Goal: Communication & Community: Answer question/provide support

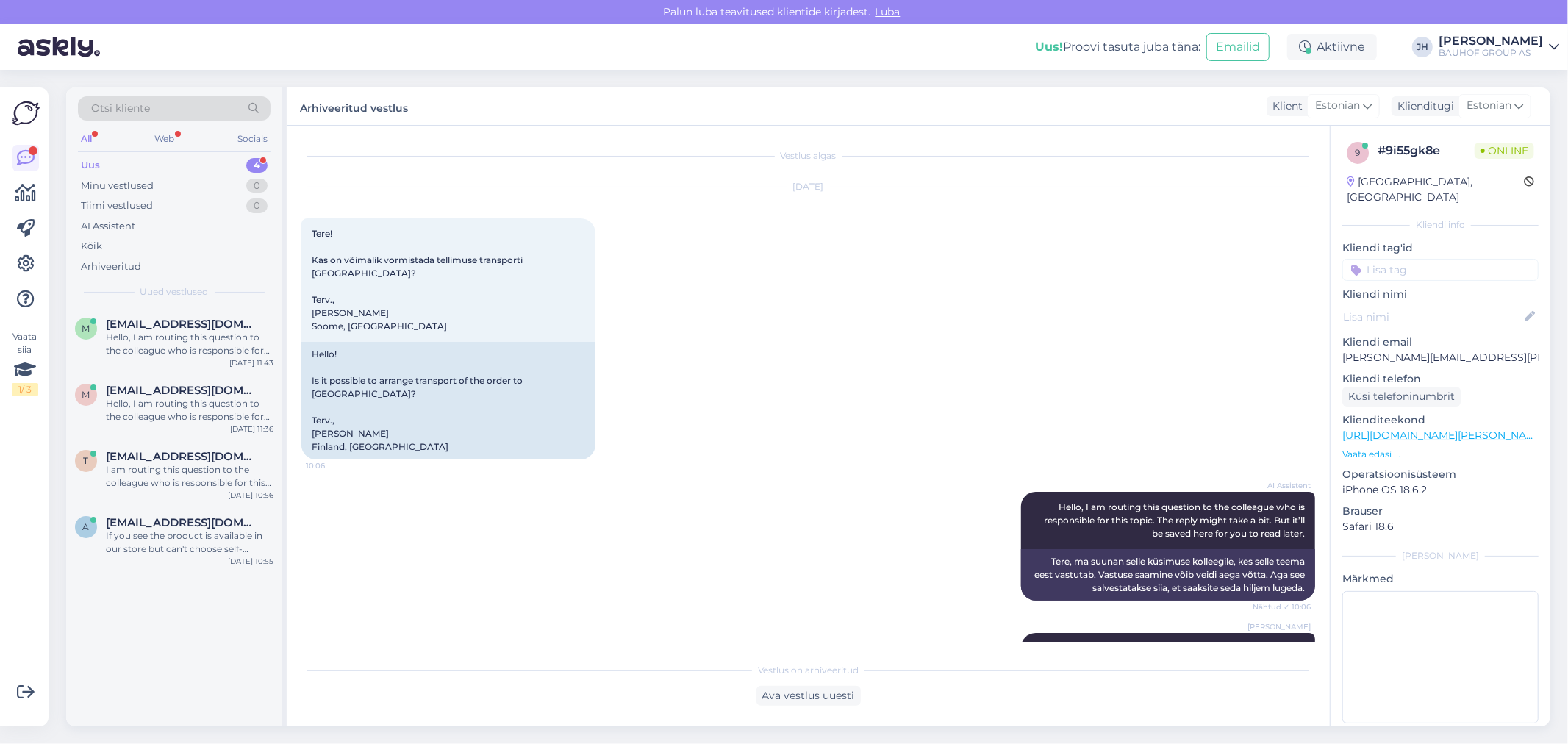
scroll to position [32, 0]
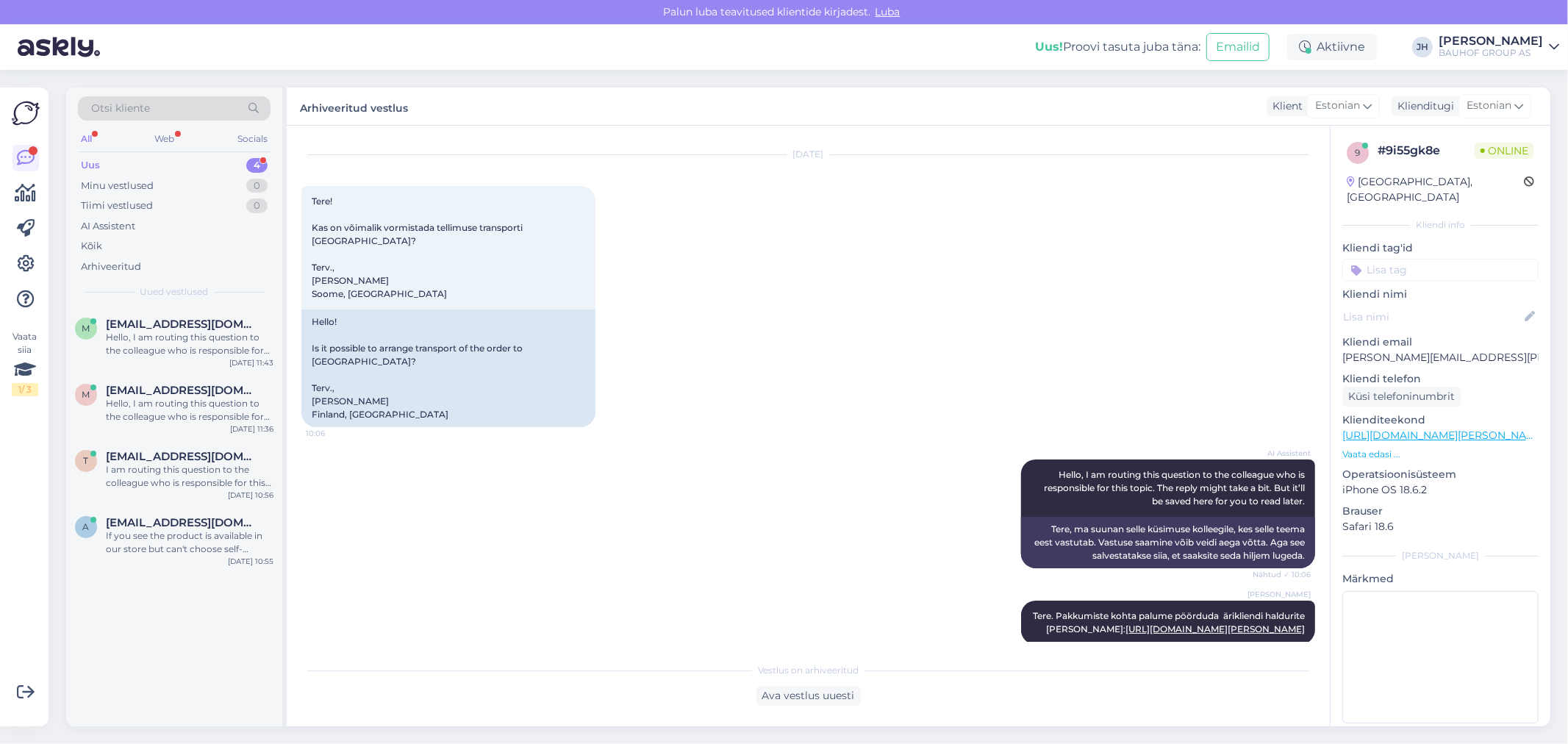
click at [168, 334] on div "Hello, I am routing this question to the colleague who is responsible for this …" at bounding box center [189, 343] width 168 height 26
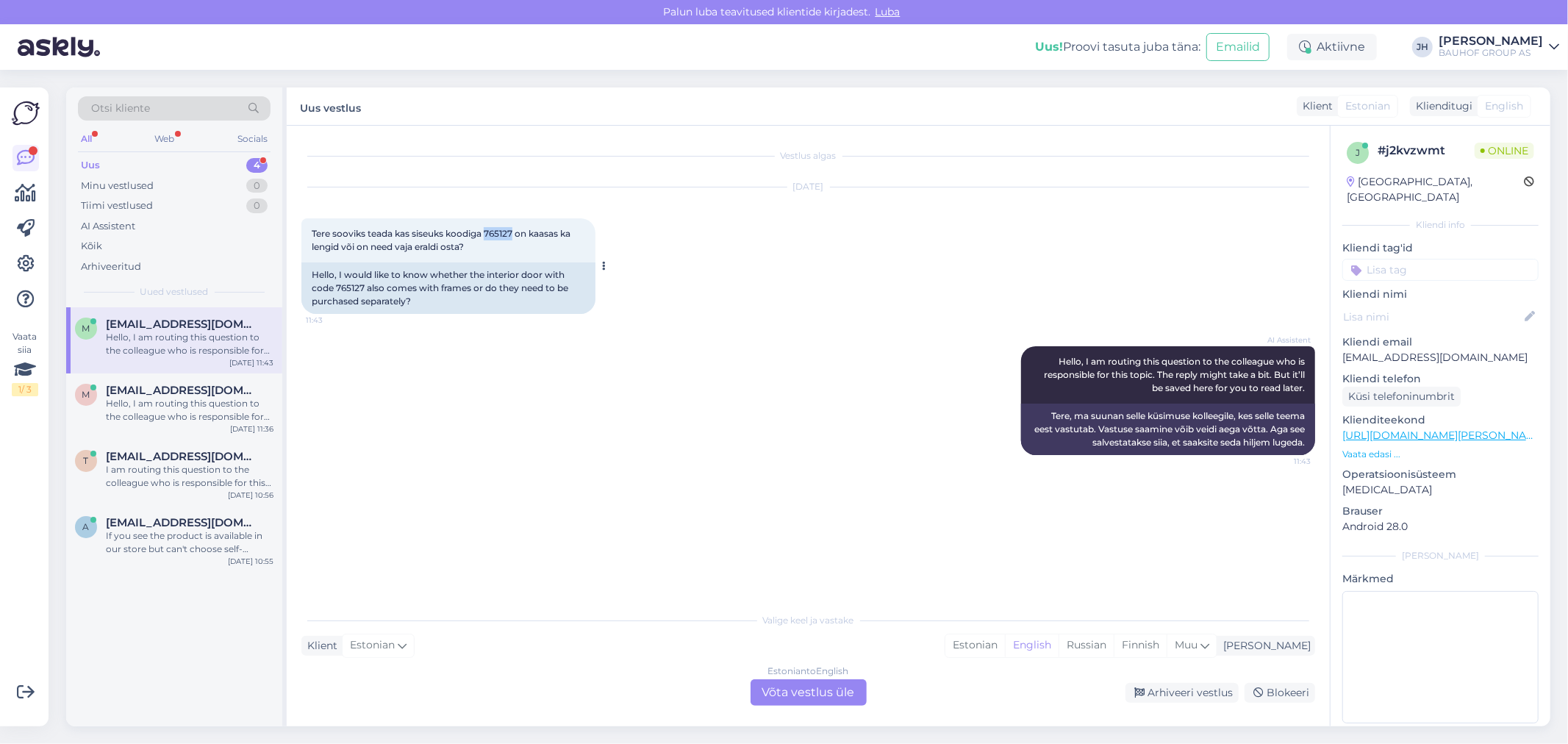
drag, startPoint x: 515, startPoint y: 231, endPoint x: 486, endPoint y: 232, distance: 29.0
click at [486, 232] on span "Tere sooviks teada kas siseuks koodiga 765127 on kaasas ka lengid või on need v…" at bounding box center [442, 239] width 261 height 24
copy span "765127"
click at [802, 696] on div "Estonian to English Võta vestlus üle" at bounding box center [809, 692] width 116 height 26
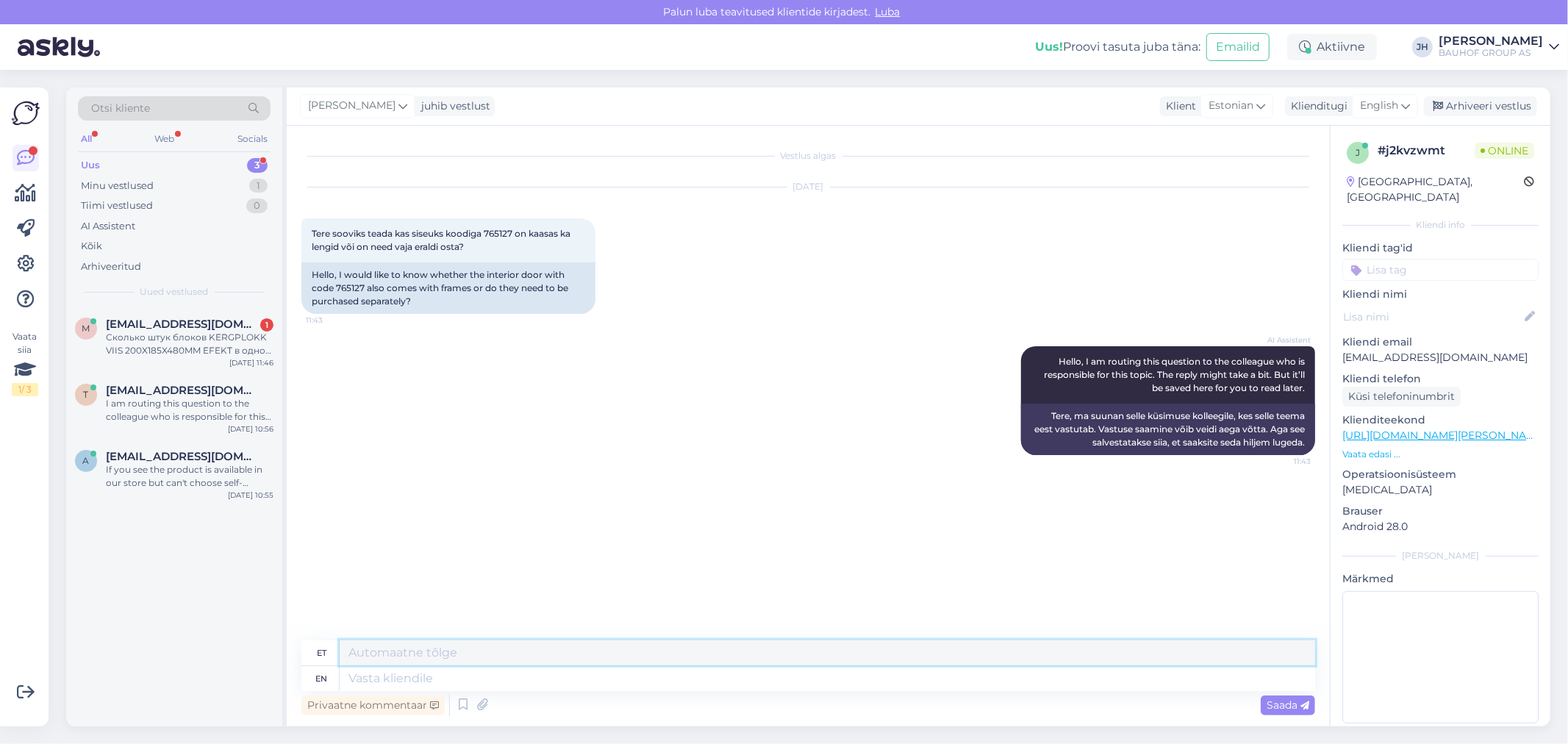
click at [384, 648] on textarea at bounding box center [827, 653] width 975 height 25
type textarea "Tere. Lengid ei ole komplektis. Ukselengid sellele uksele on " TARVIKUTEe" all:"
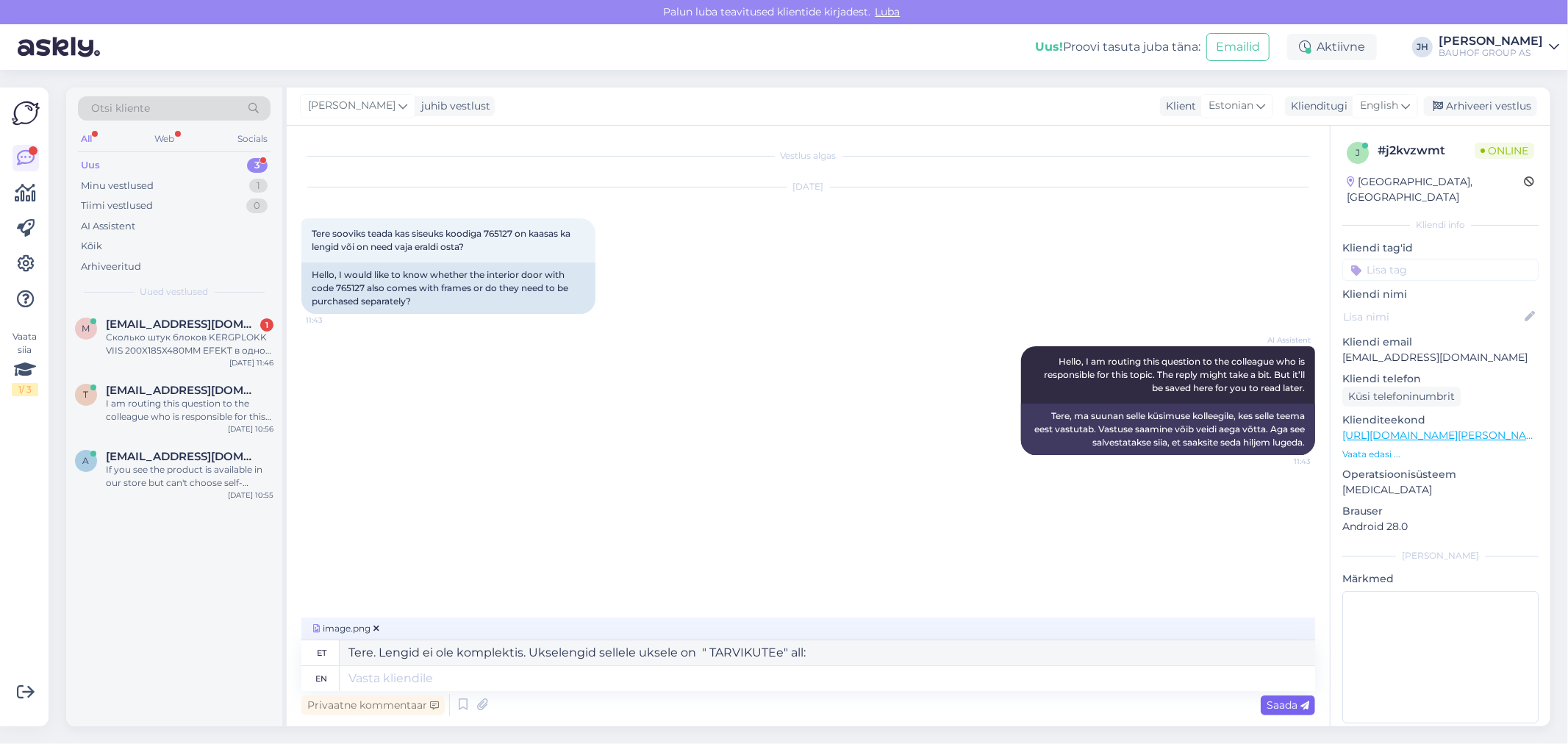
click at [1274, 707] on span "Saada" at bounding box center [1287, 705] width 43 height 14
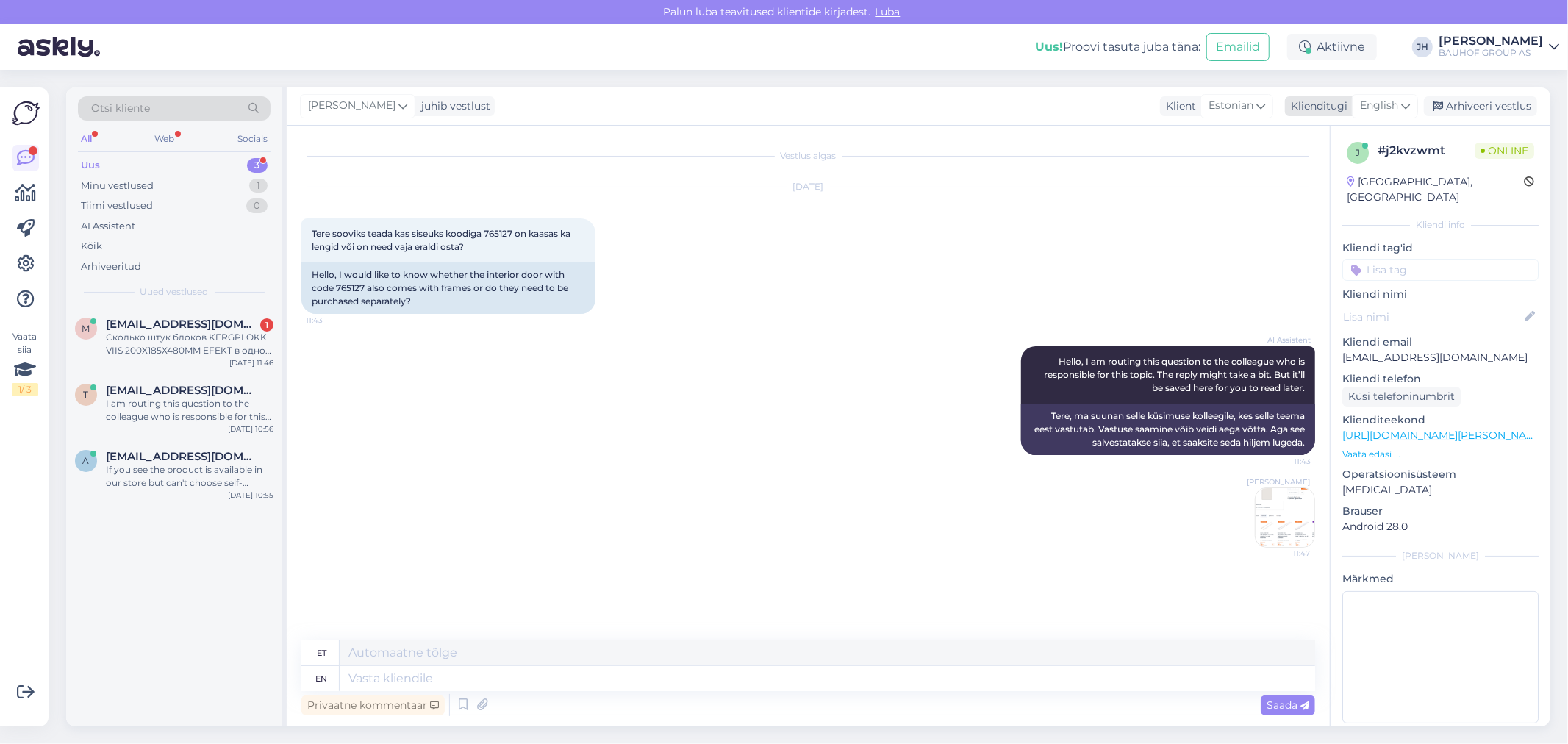
click at [1406, 106] on icon at bounding box center [1404, 106] width 9 height 16
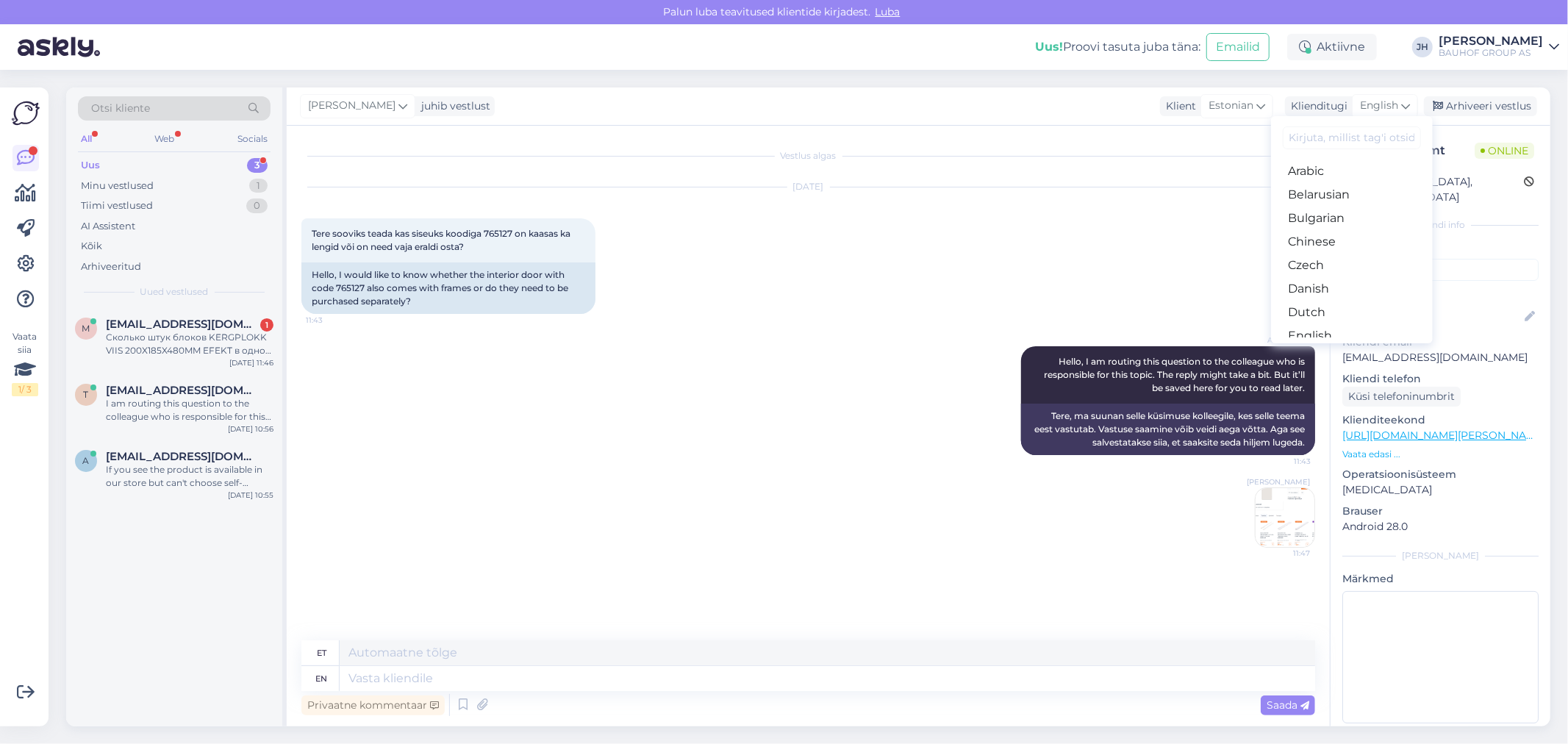
click at [1313, 348] on link "Estonian" at bounding box center [1351, 359] width 162 height 23
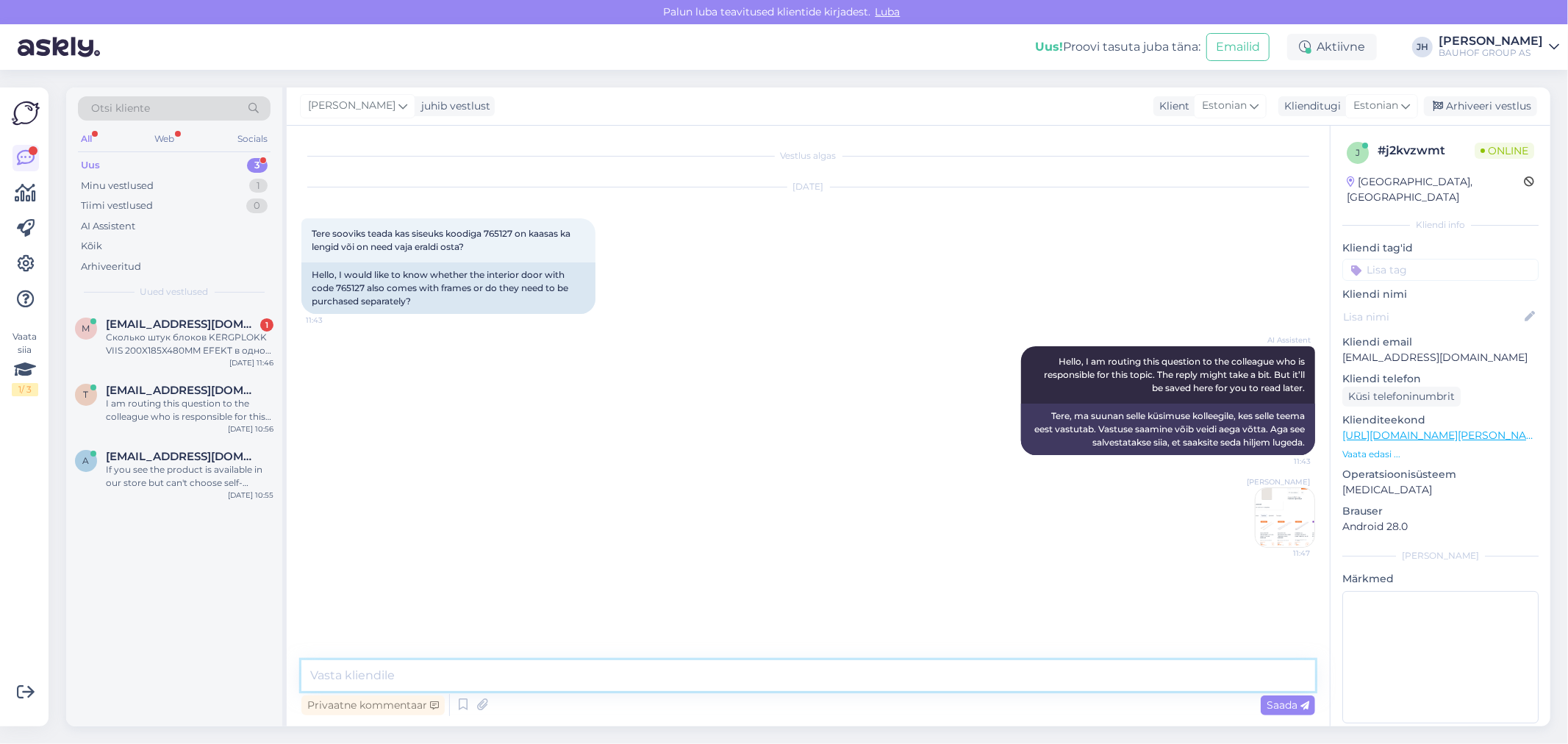
click at [343, 670] on textarea at bounding box center [808, 675] width 1013 height 31
type textarea "U"
type textarea "Tere. Ukselengid ei ole komplektis. Need on võimalik valida TARVIKUTE all:"
click at [1281, 706] on span "Saada" at bounding box center [1287, 705] width 43 height 14
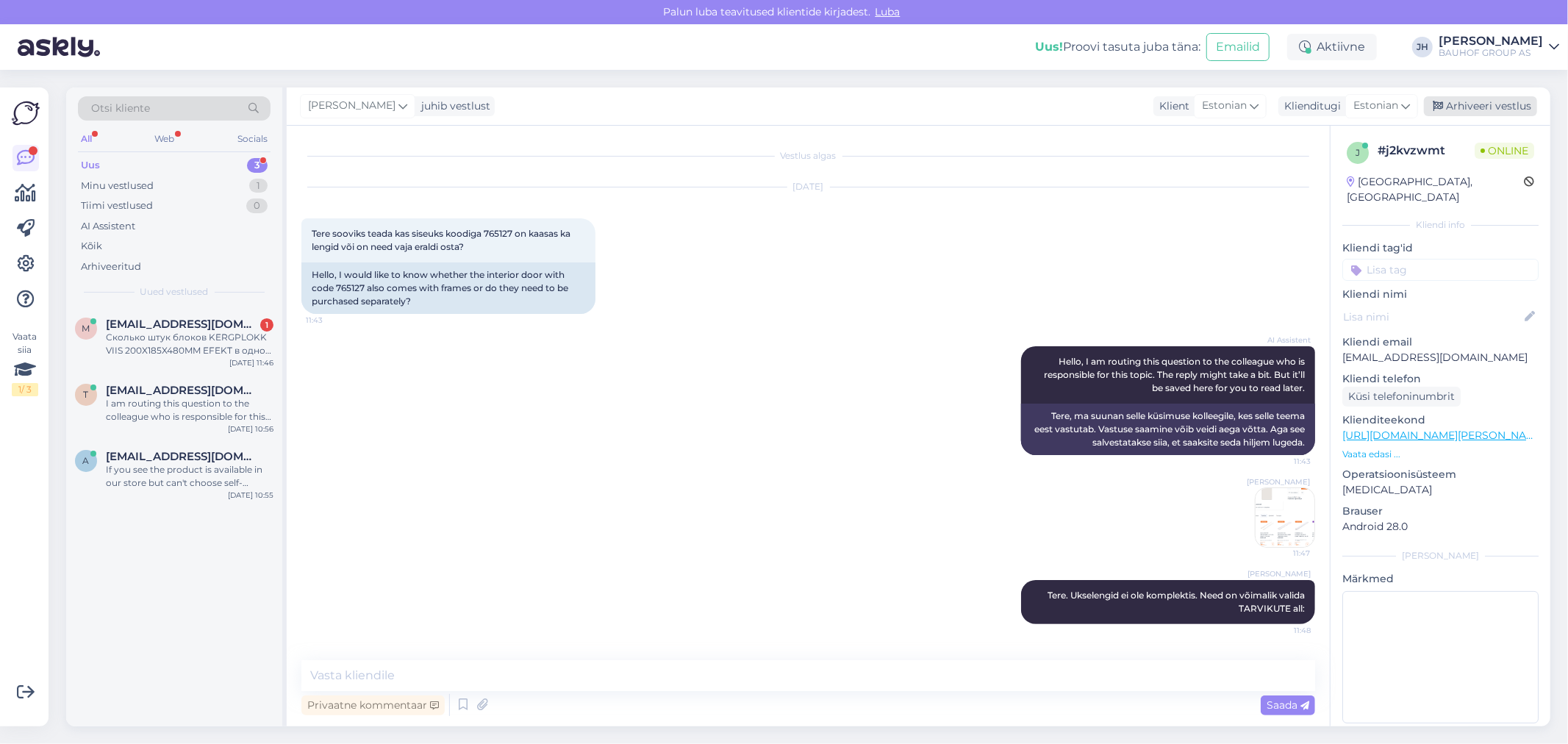
drag, startPoint x: 1500, startPoint y: 108, endPoint x: 1489, endPoint y: 108, distance: 11.0
click at [1500, 107] on div "Arhiveeri vestlus" at bounding box center [1480, 106] width 113 height 19
click at [177, 349] on div "Сколько штук блоков KERGPLOKK VIIS 200X185X480MM EFEKT в одном поддоне?" at bounding box center [189, 343] width 168 height 26
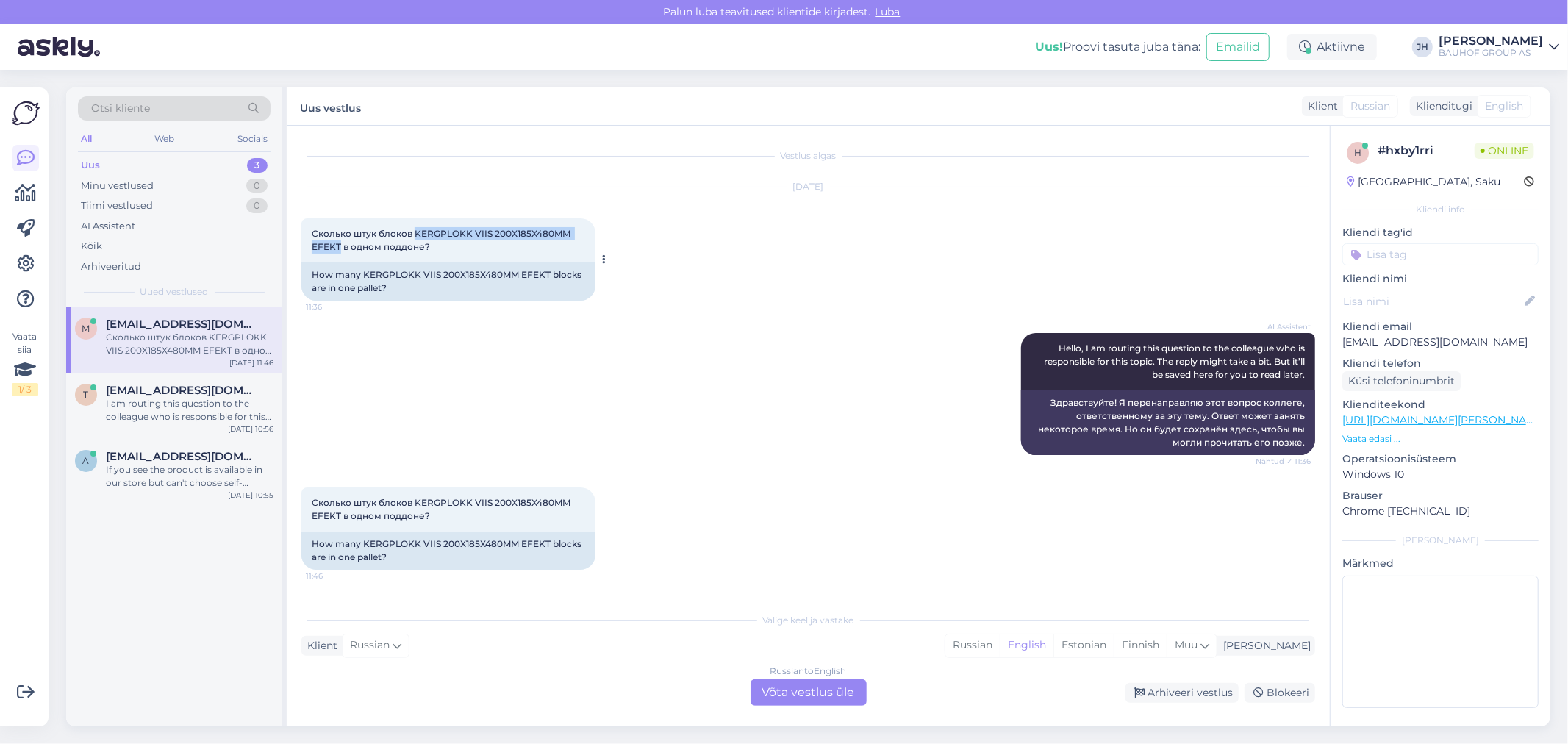
drag, startPoint x: 415, startPoint y: 231, endPoint x: 341, endPoint y: 241, distance: 74.7
click at [341, 241] on span "Сколько штук блоков KERGPLOKK VIIS 200X185X480MM EFEKT в одном поддоне?" at bounding box center [442, 239] width 261 height 24
copy span "KERGPLOKK VIIS 200X185X480MM EFEKT"
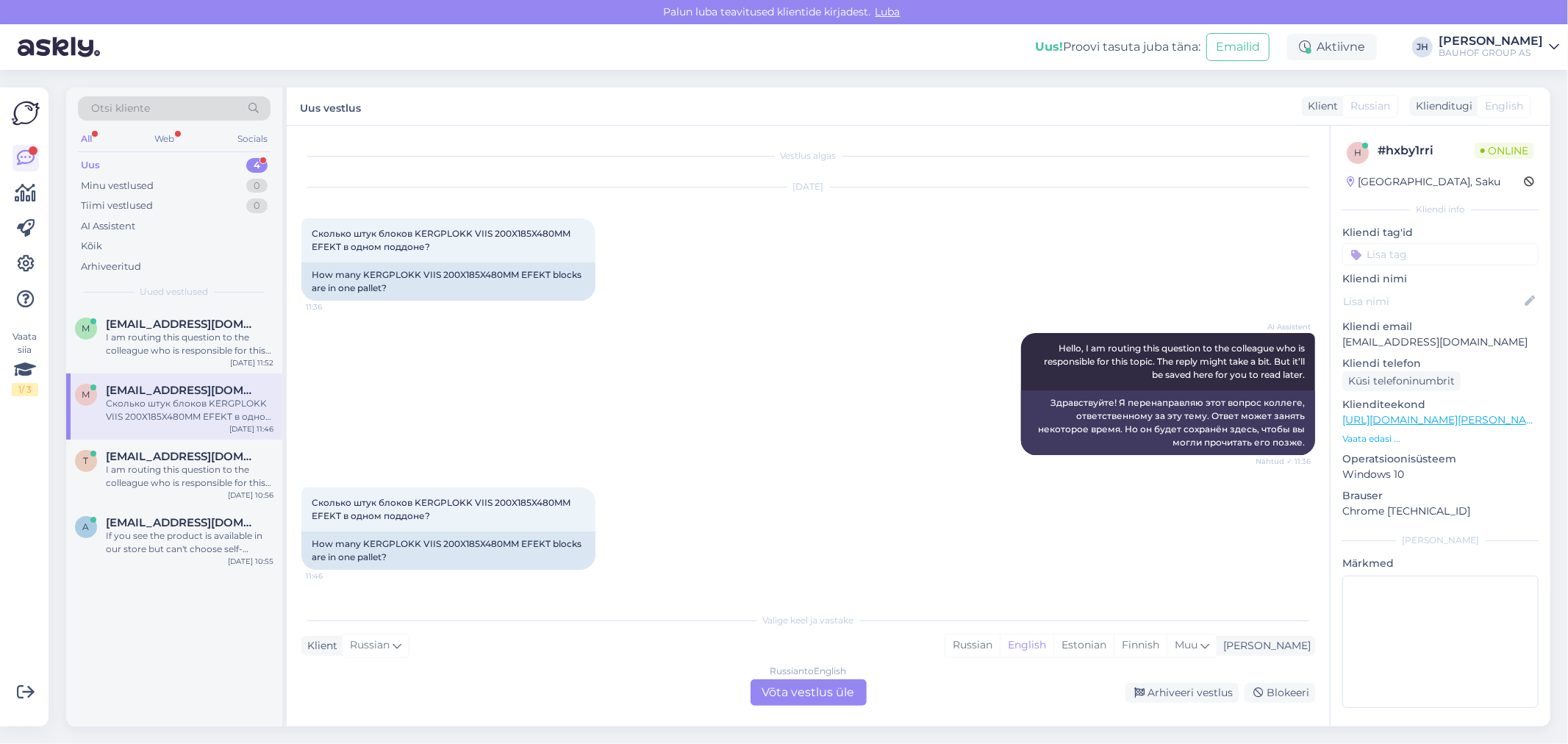
click at [820, 698] on div "Russian to English Võta vestlus üle" at bounding box center [809, 692] width 116 height 26
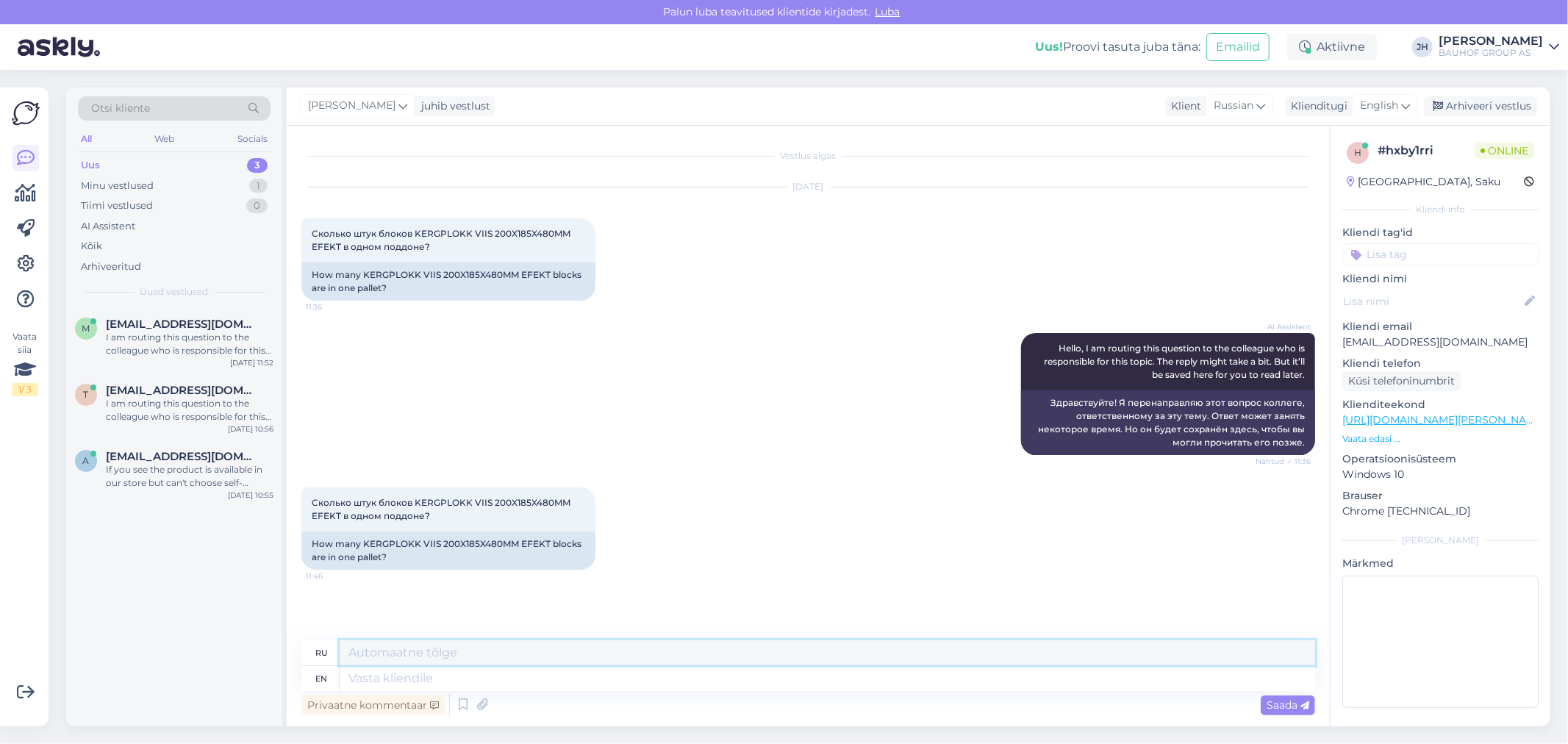
click at [403, 648] on textarea at bounding box center [827, 653] width 975 height 25
drag, startPoint x: 481, startPoint y: 652, endPoint x: 301, endPoint y: 652, distance: 180.0
click at [301, 652] on div "ru Tere. 80tk" at bounding box center [808, 653] width 1013 height 26
type textarea "Tere. 80tk"
click at [1407, 106] on icon at bounding box center [1404, 106] width 9 height 16
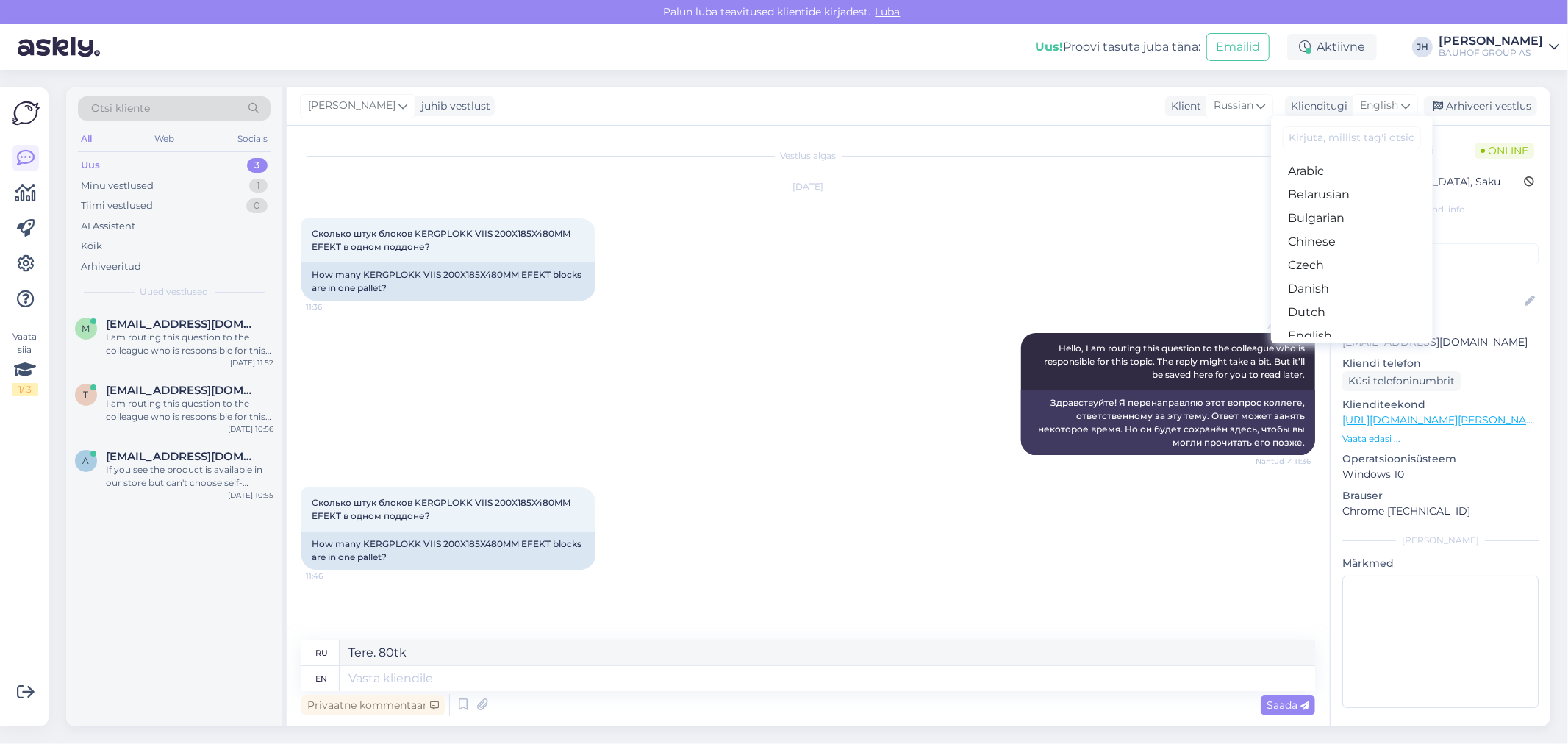
drag, startPoint x: 1319, startPoint y: 282, endPoint x: 1309, endPoint y: 282, distance: 10.0
click at [1319, 348] on link "Estonian" at bounding box center [1351, 359] width 162 height 23
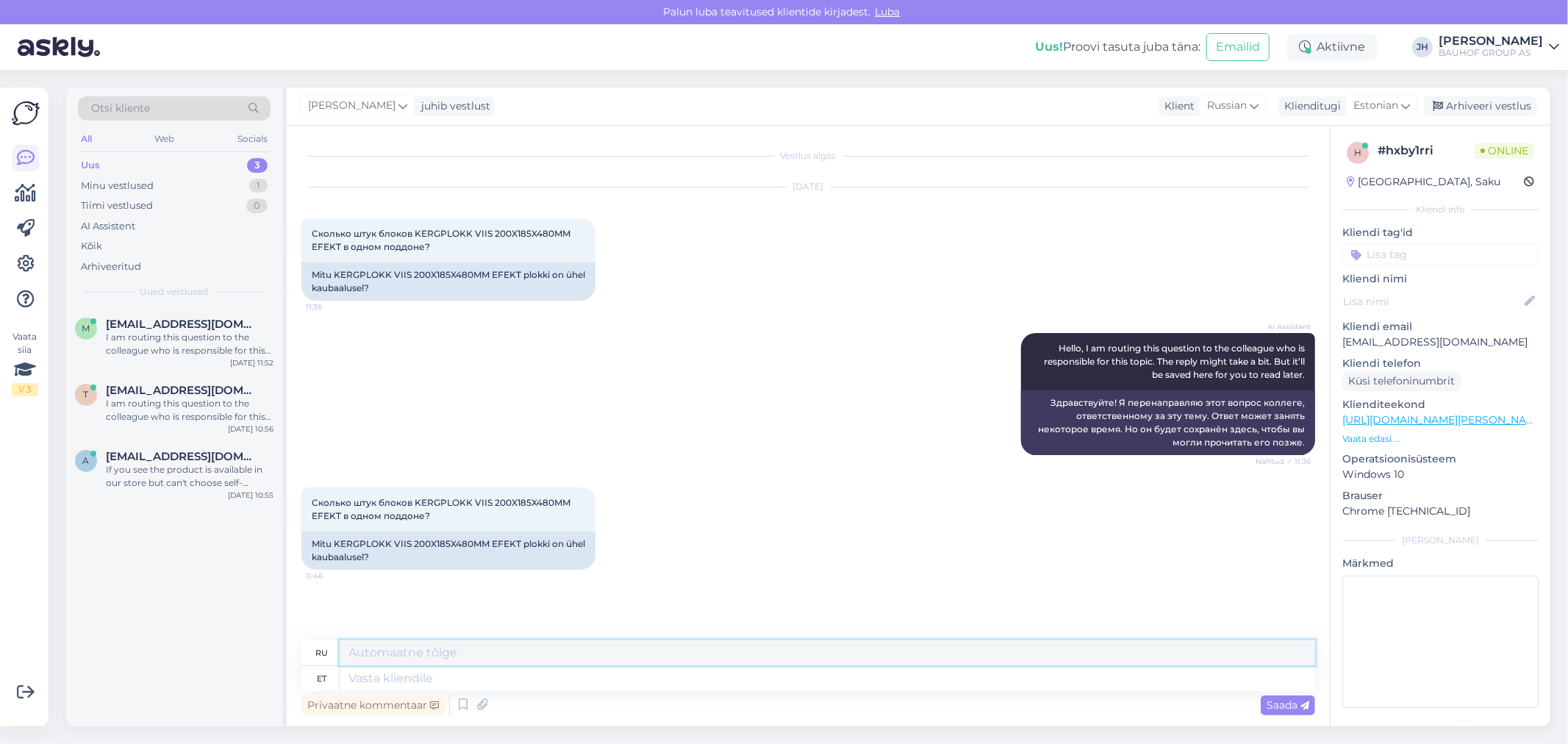
click at [379, 652] on textarea at bounding box center [827, 653] width 975 height 25
paste textarea "Tere. 80tk"
type textarea "Tere. 80tk"
click at [1295, 706] on span "Saada" at bounding box center [1287, 705] width 43 height 14
click at [1292, 698] on span "Saada" at bounding box center [1287, 705] width 43 height 14
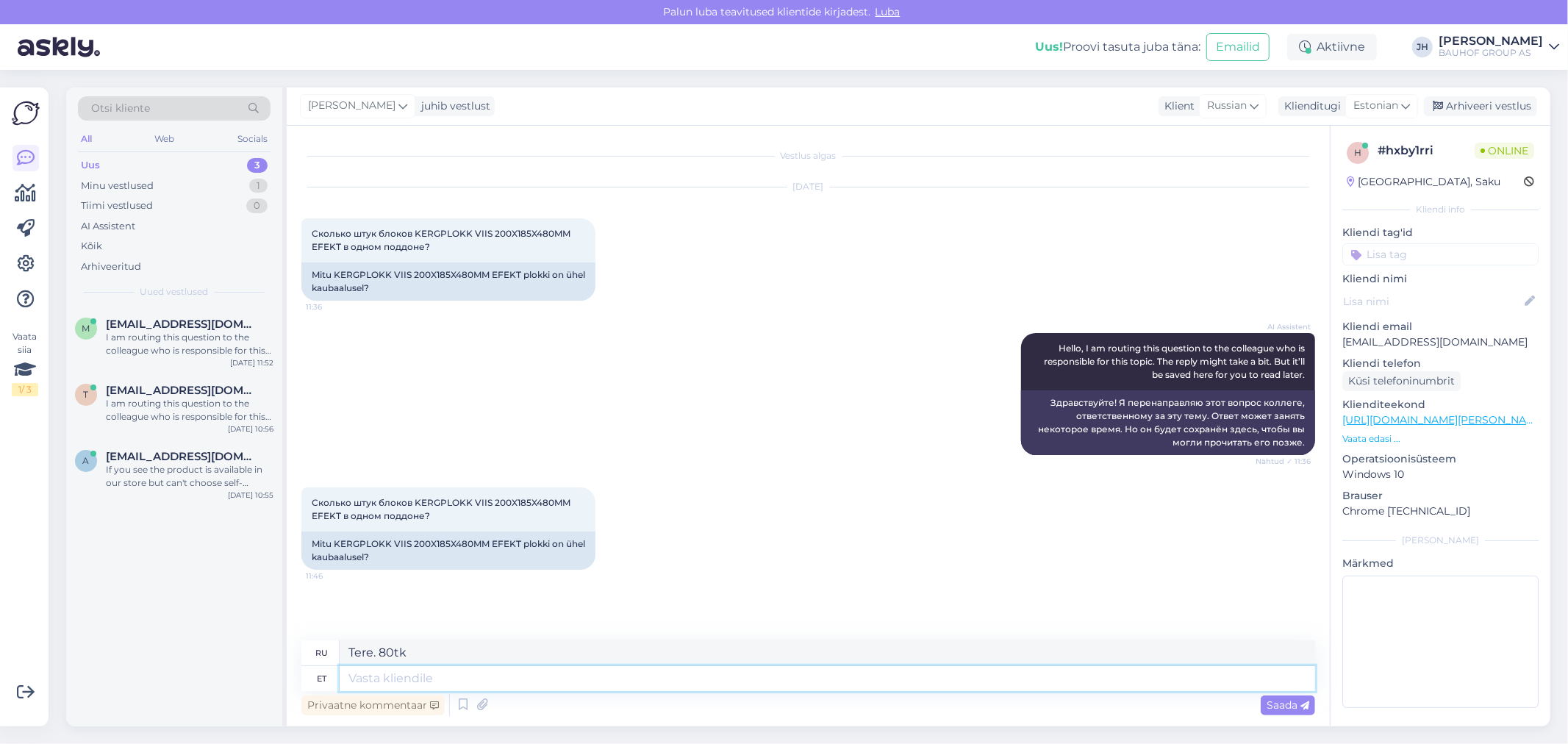
click at [384, 667] on textarea at bounding box center [827, 678] width 975 height 25
paste textarea "Tere. 80tk"
type textarea "Tere. 80tk"
type textarea "Здравствуйте. 80 шт."
type textarea "Tere. 80tk"
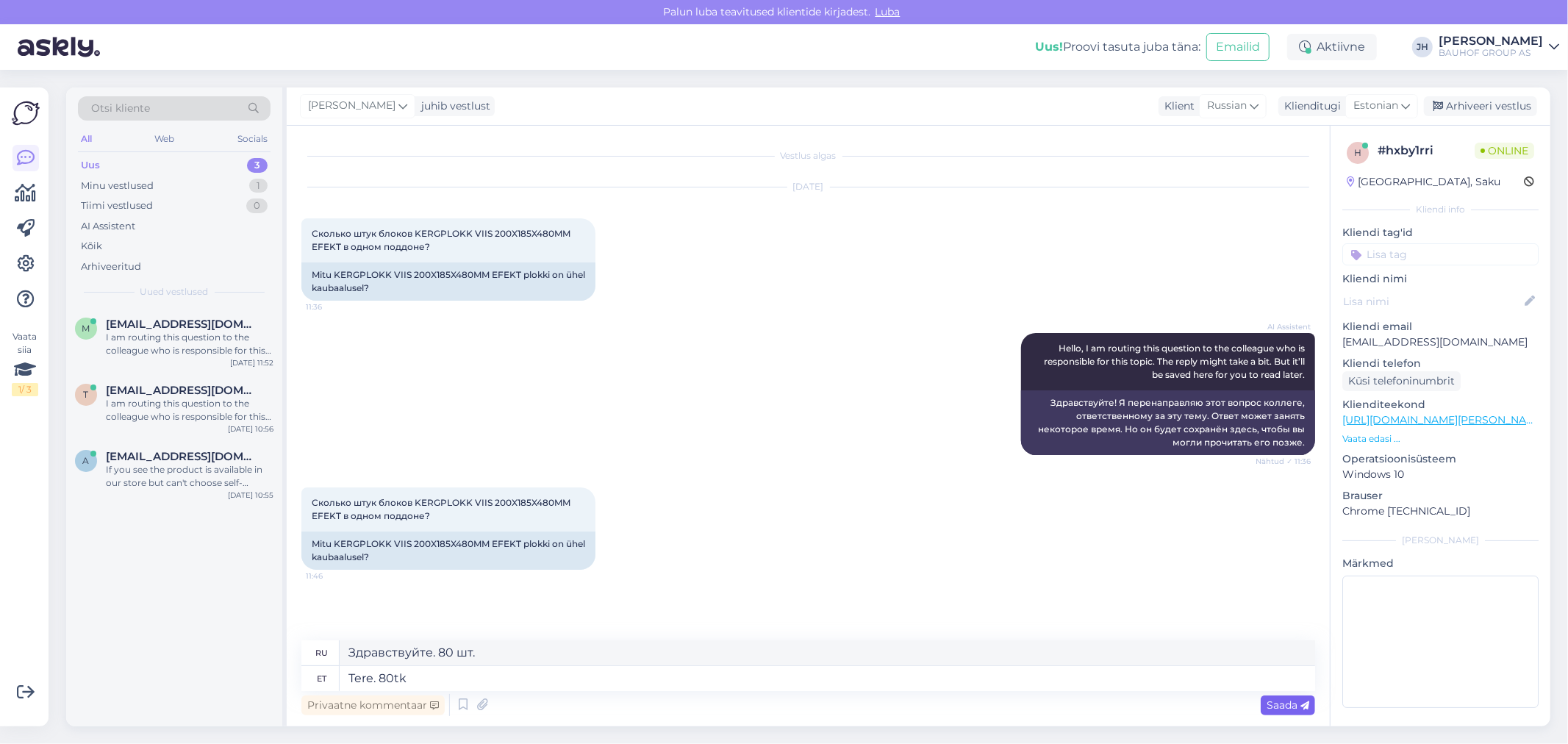
click at [1283, 703] on span "Saada" at bounding box center [1287, 705] width 43 height 14
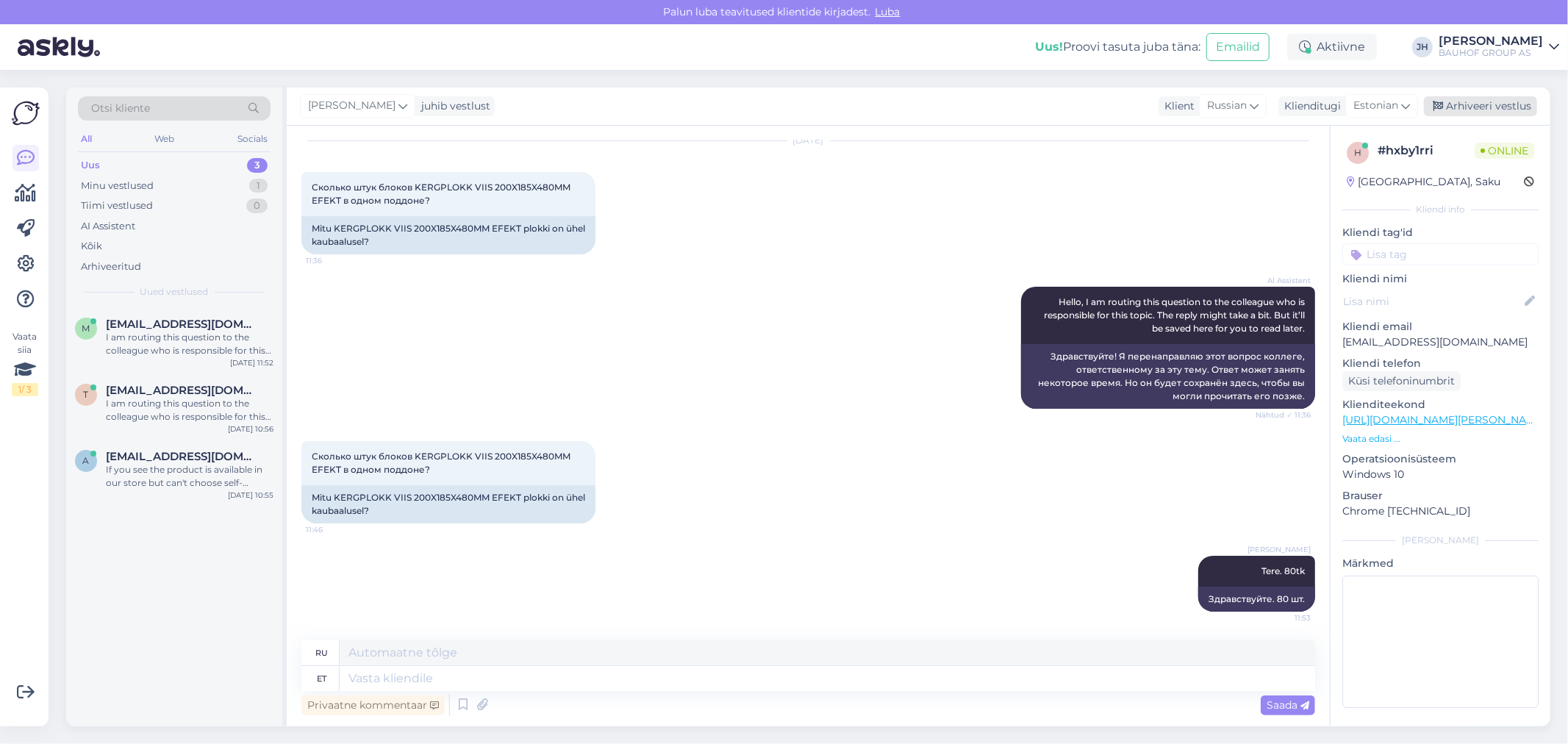
click at [1500, 103] on div "Arhiveeri vestlus" at bounding box center [1480, 106] width 113 height 19
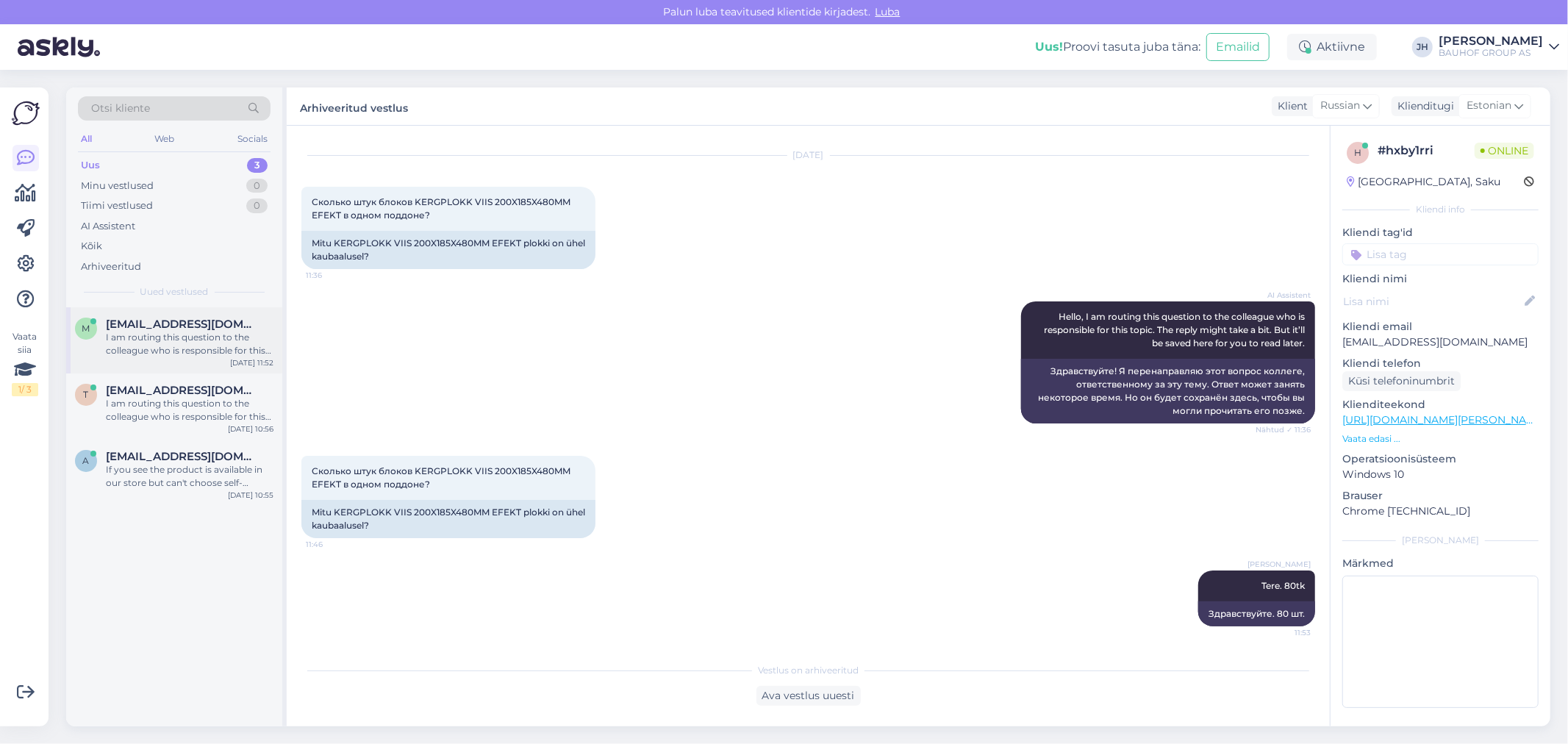
click at [129, 328] on span "[EMAIL_ADDRESS][DOMAIN_NAME]" at bounding box center [182, 325] width 153 height 14
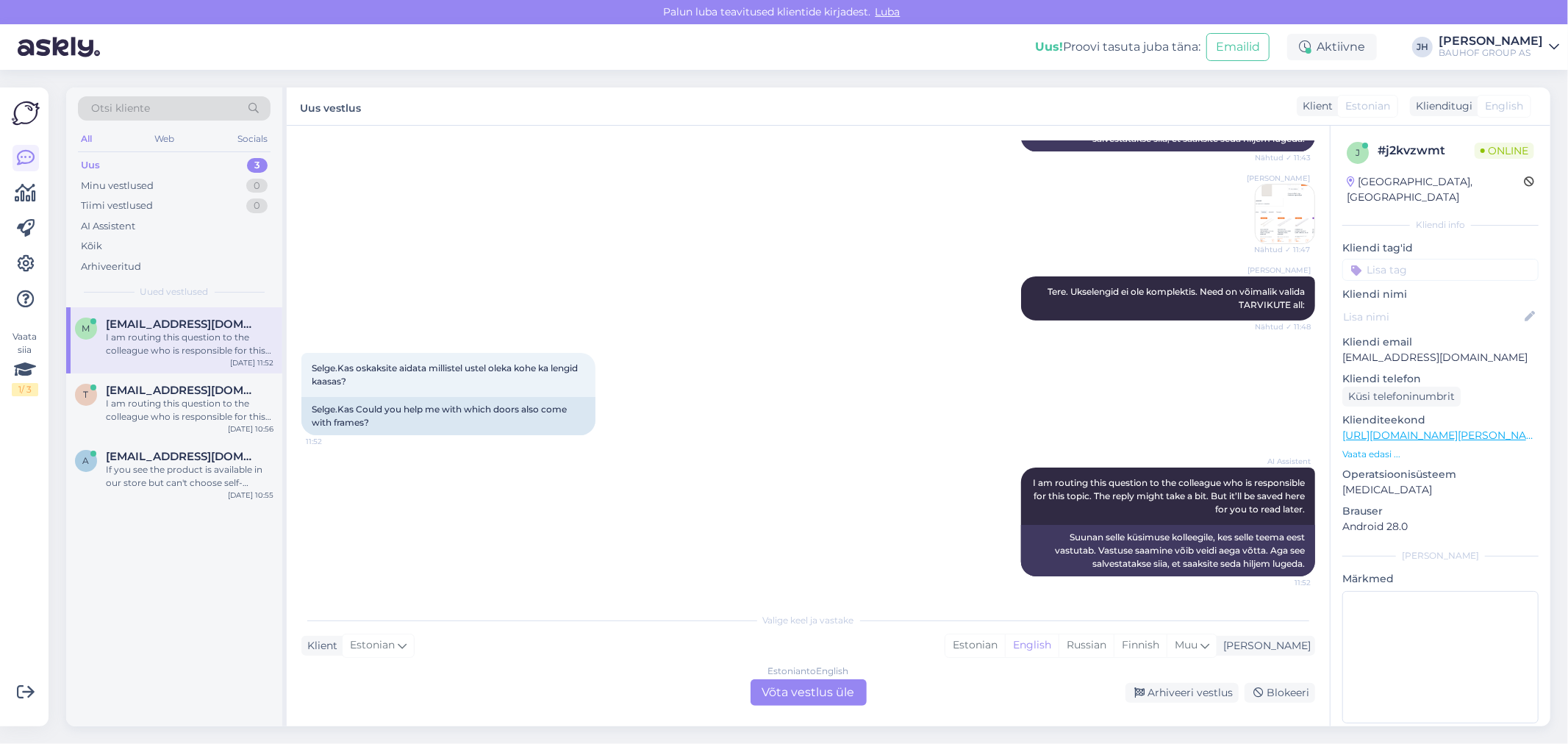
click at [792, 696] on div "Estonian to English Võta vestlus üle" at bounding box center [809, 692] width 116 height 26
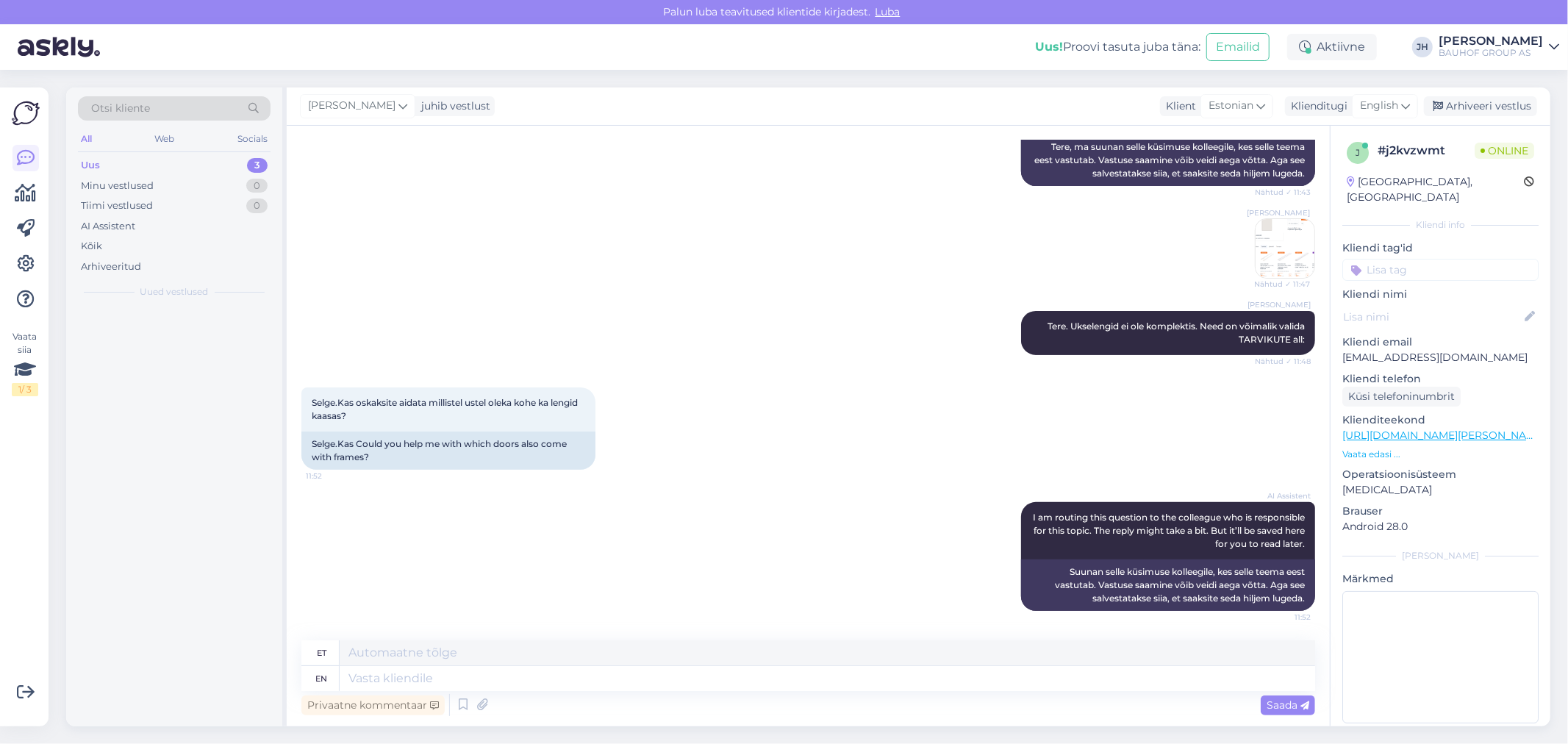
scroll to position [268, 0]
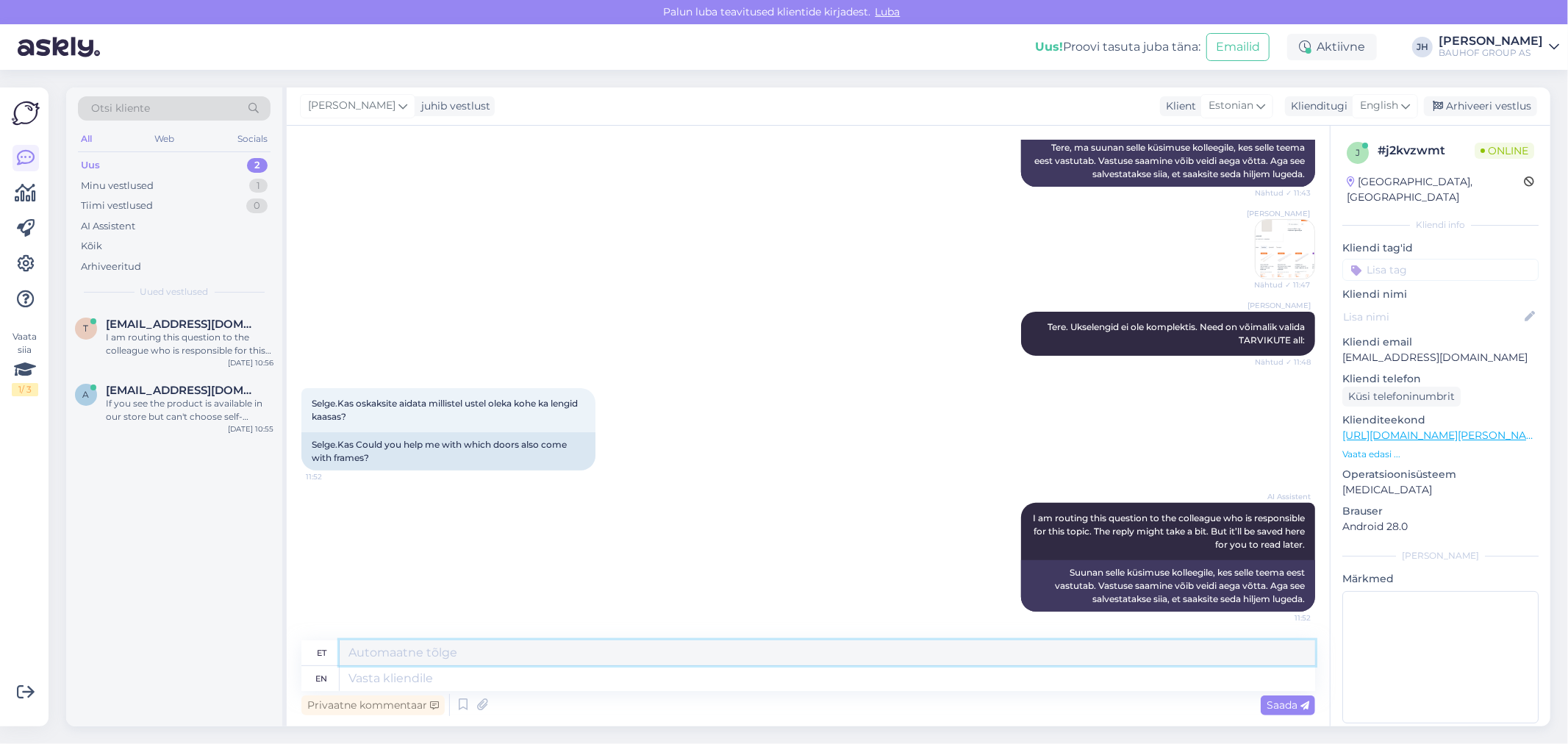
click at [407, 653] on textarea at bounding box center [827, 653] width 975 height 25
type textarea "P"
type textarea "K"
type textarea "Võin teile anda spetsialistide tel. nr"
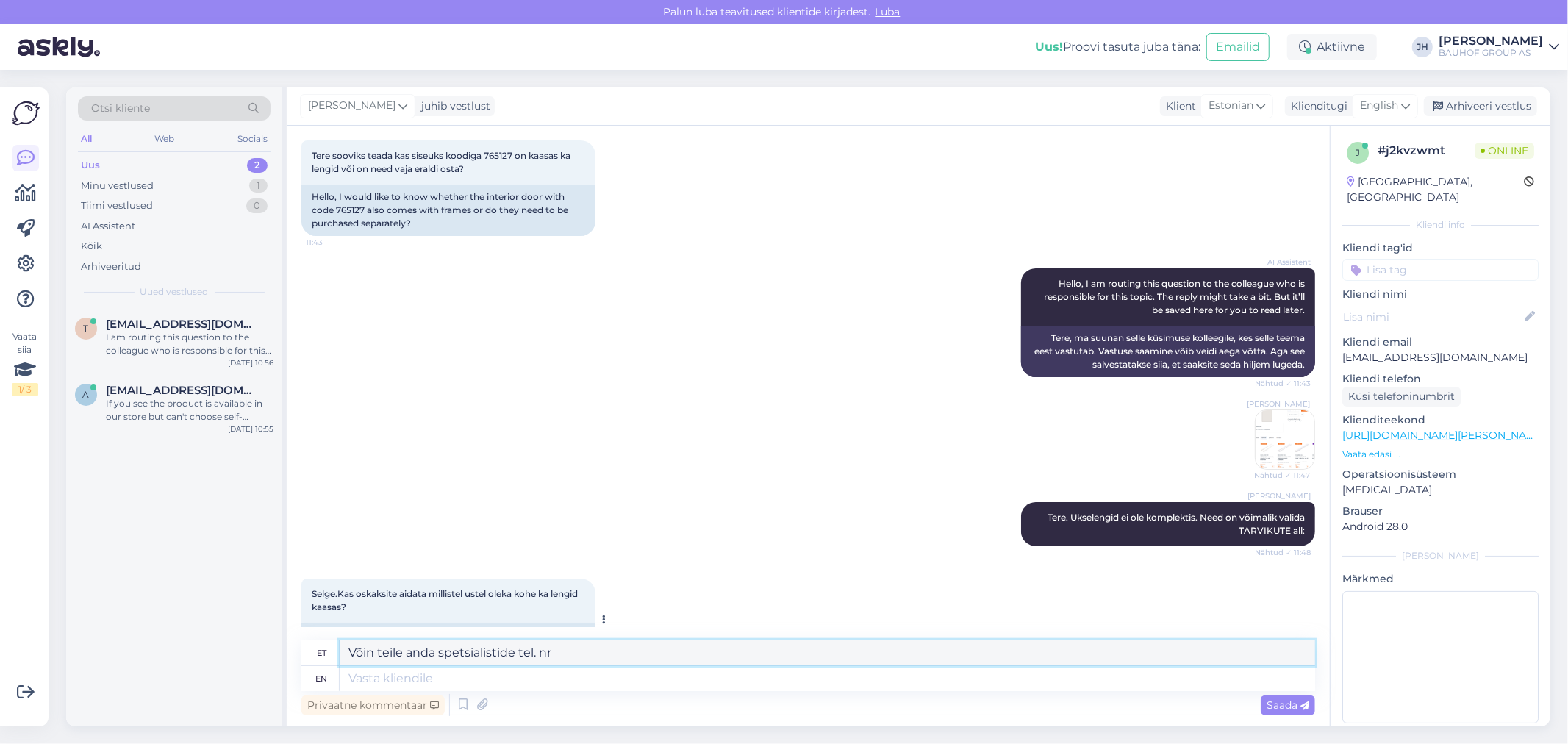
scroll to position [23, 0]
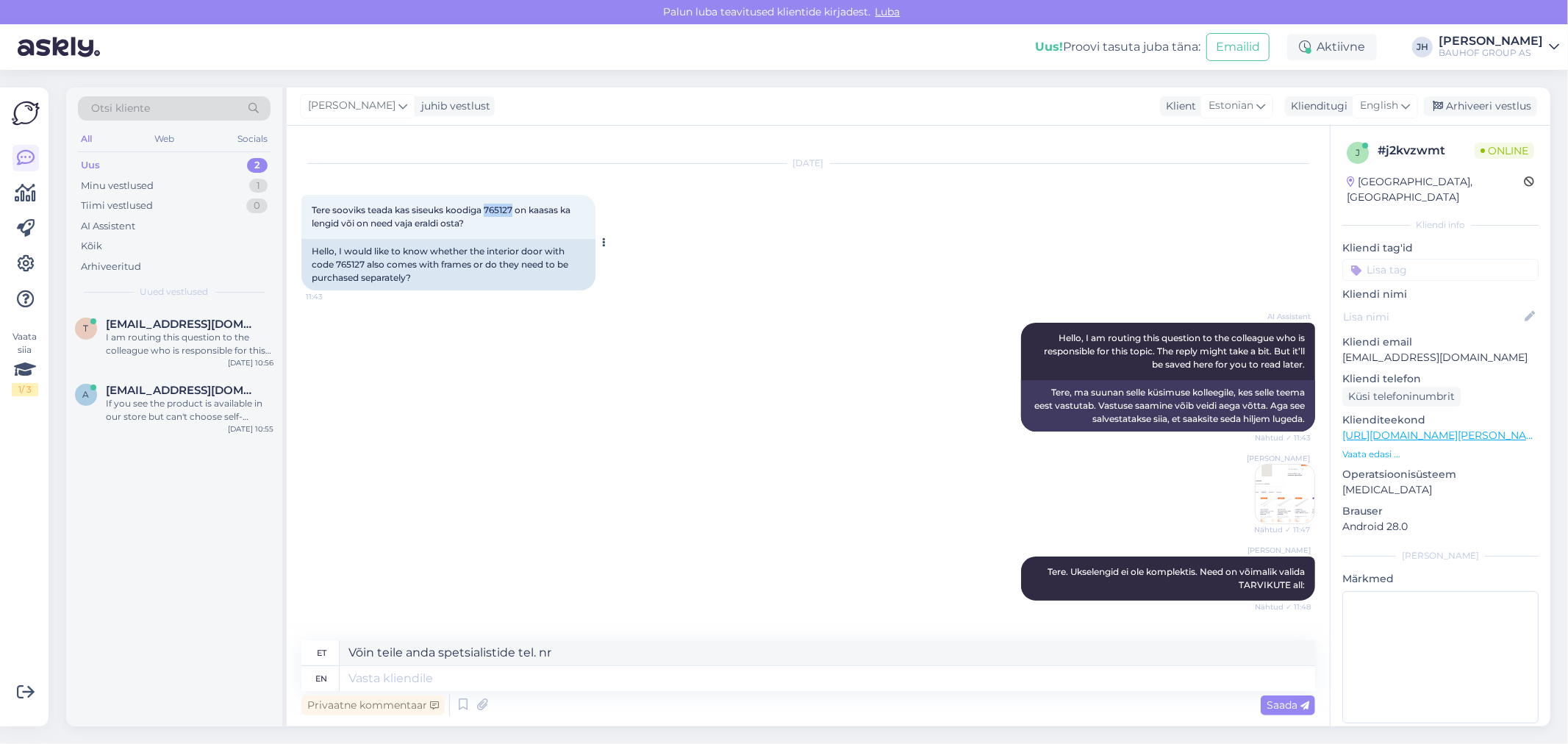
drag, startPoint x: 514, startPoint y: 204, endPoint x: 486, endPoint y: 207, distance: 28.2
click at [486, 207] on span "Tere sooviks teada kas siseuks koodiga 765127 on kaasas ka lengid või on need v…" at bounding box center [442, 216] width 261 height 24
copy span "765127"
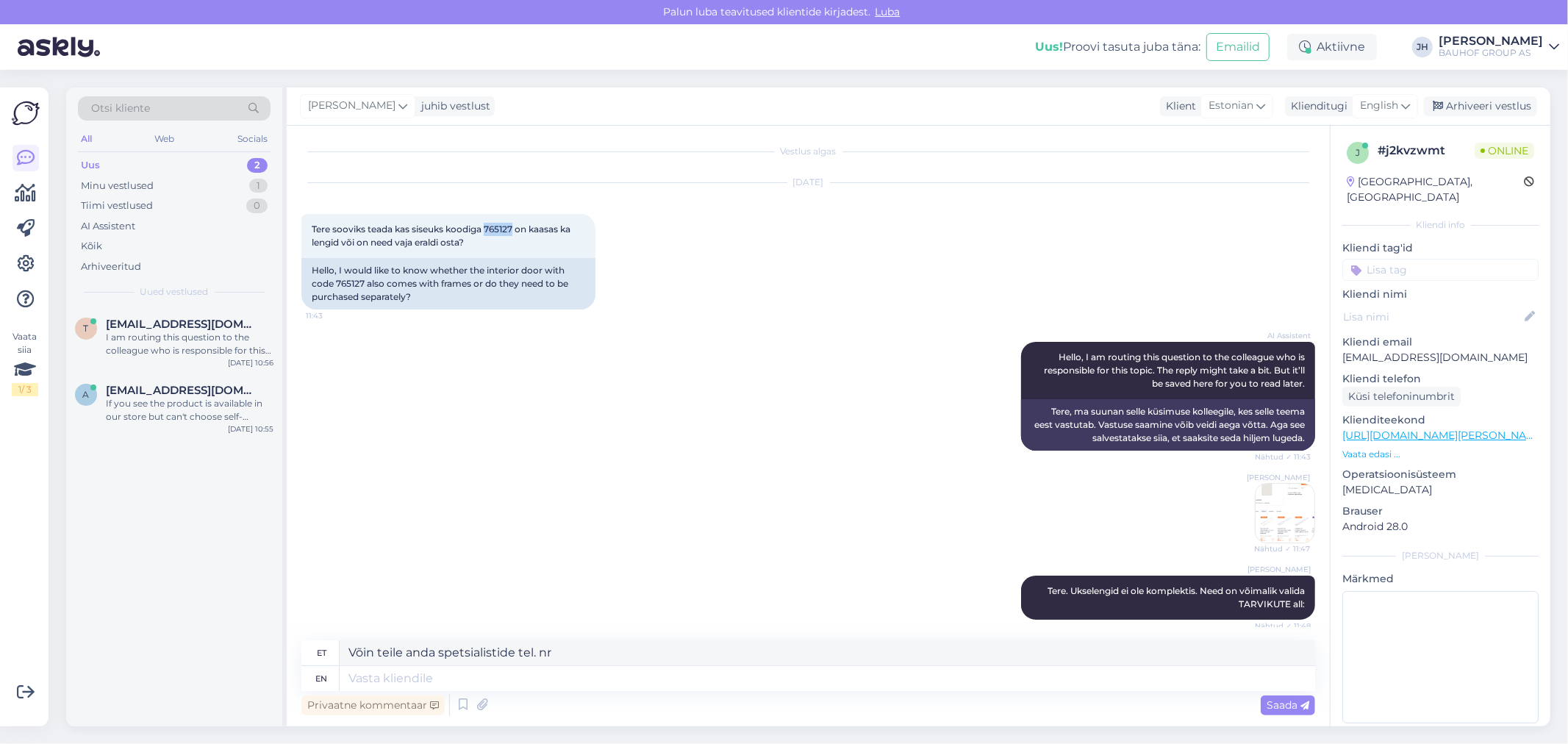
scroll to position [0, 0]
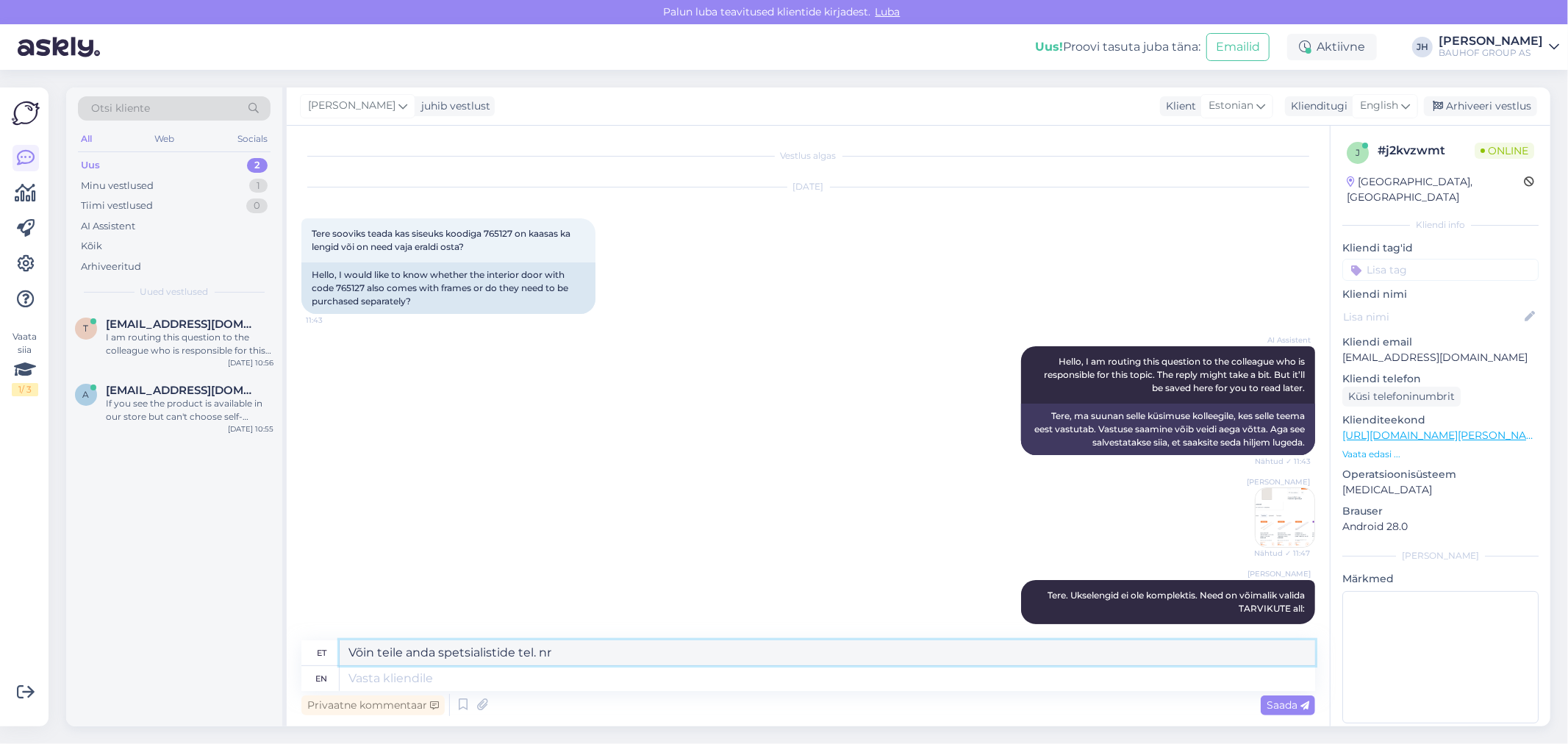
drag, startPoint x: 596, startPoint y: 653, endPoint x: 315, endPoint y: 630, distance: 281.9
click at [315, 630] on div "Vestlus algas [DATE] Tere sooviks teada kas siseuks koodiga 765127 on kaasas ka…" at bounding box center [808, 426] width 1043 height 601
drag, startPoint x: 651, startPoint y: 648, endPoint x: 295, endPoint y: 654, distance: 356.1
click at [296, 654] on div "Vestlus algas [DATE] Tere sooviks teada kas siseuks koodiga 765127 on kaasas ka…" at bounding box center [808, 426] width 1043 height 601
type textarea "Kõik uksed on [PERSON_NAME] lengita. need tuleb eraldi osta"
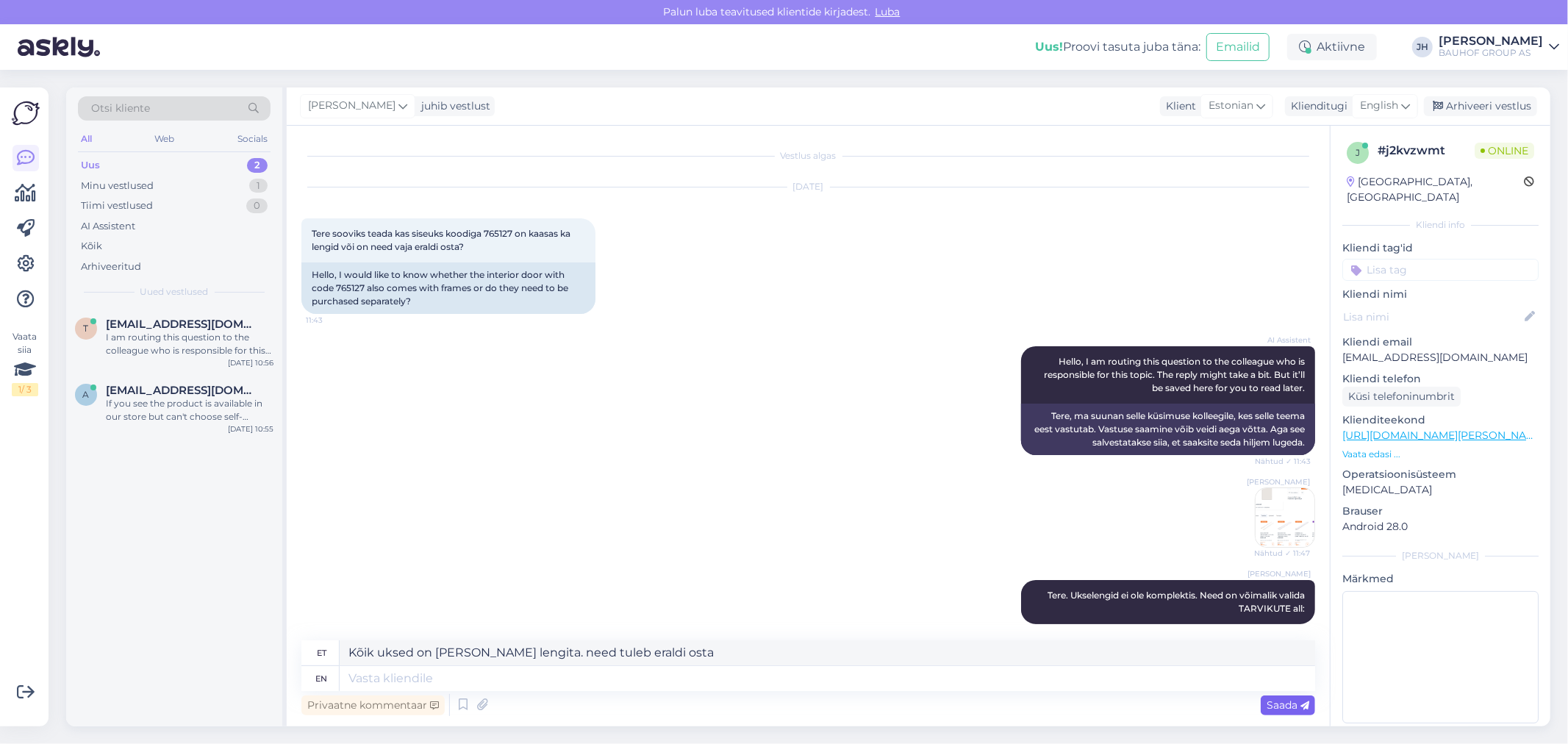
click at [1284, 707] on span "Saada" at bounding box center [1287, 705] width 43 height 14
click at [1404, 102] on icon at bounding box center [1404, 106] width 9 height 16
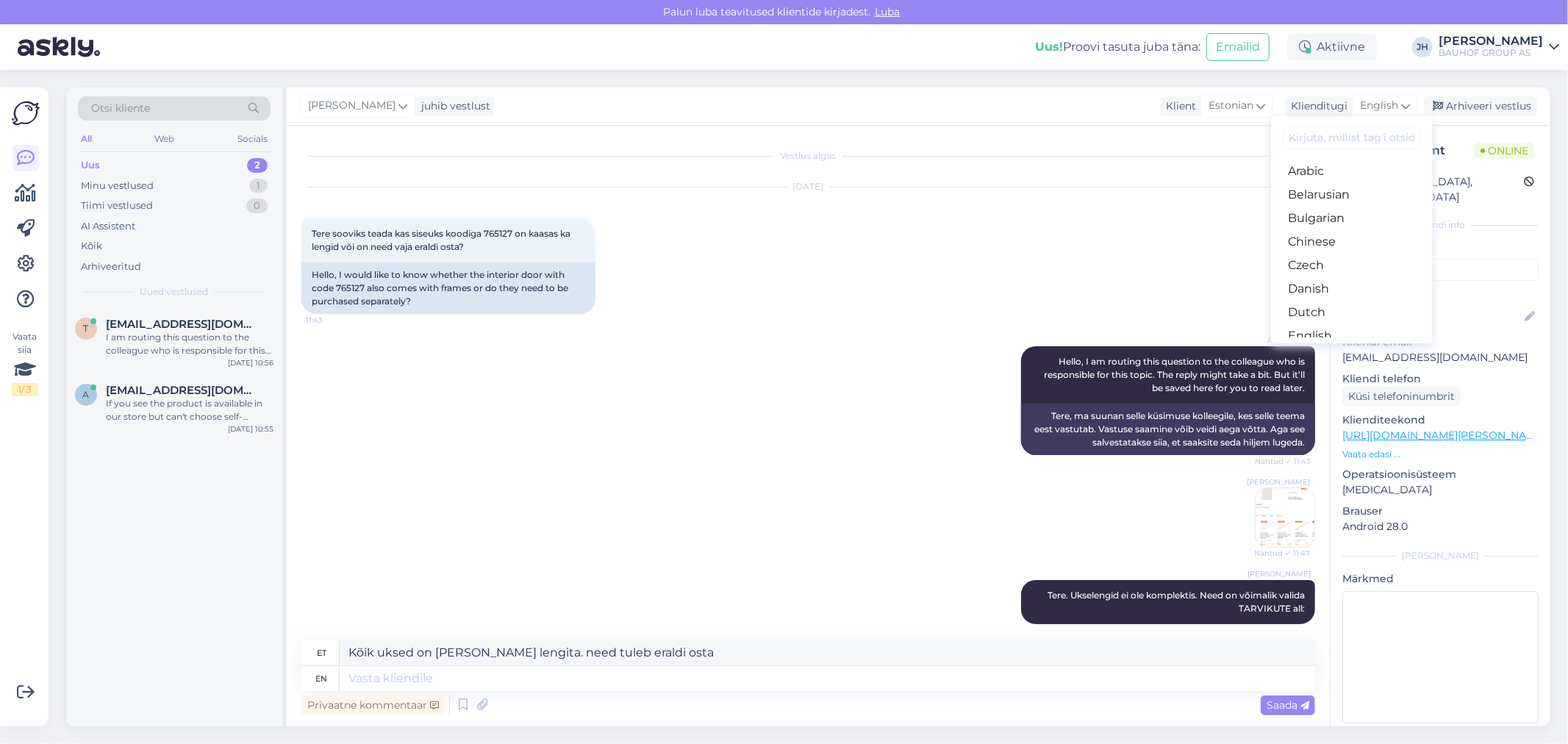
click at [1329, 348] on link "Estonian" at bounding box center [1351, 359] width 162 height 23
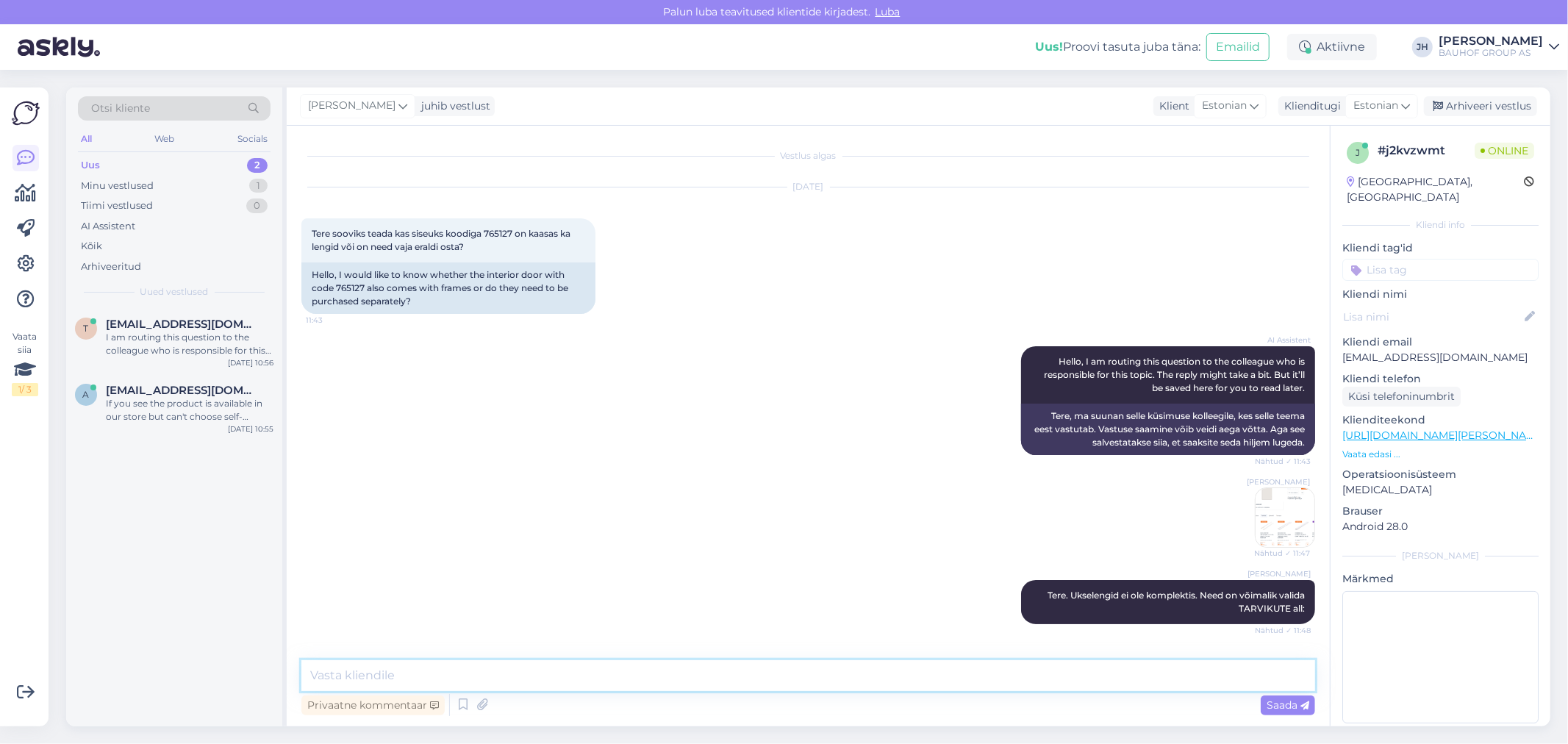
click at [421, 673] on textarea at bounding box center [808, 675] width 1013 height 31
paste textarea "Kõik uksed on [PERSON_NAME] lengita. need tuleb eraldi osta"
type textarea "Kõik uksed on [PERSON_NAME] lengita. need tuleb eraldi osta"
click at [1290, 700] on span "Saada" at bounding box center [1287, 705] width 43 height 14
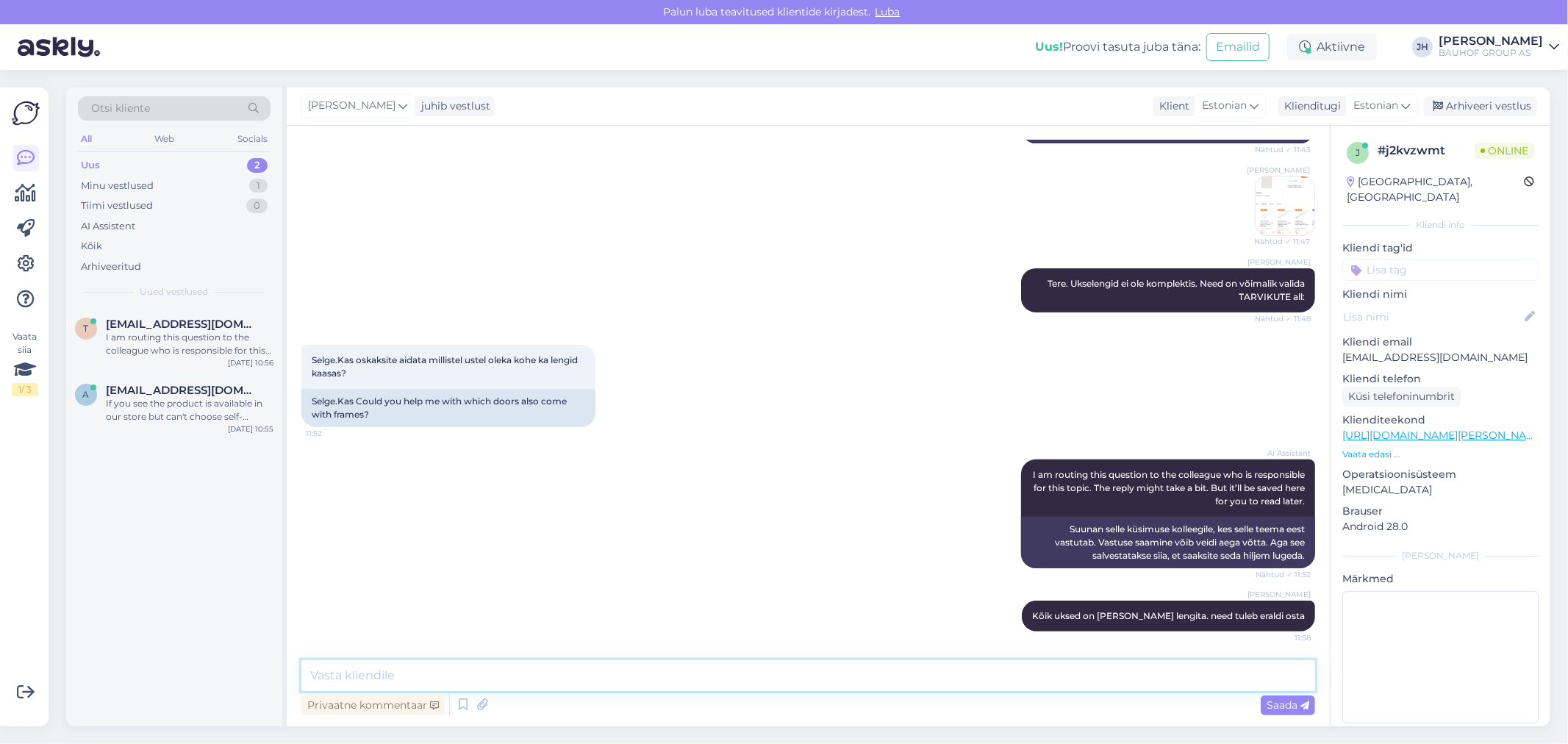
click at [364, 669] on textarea at bounding box center [808, 675] width 1013 height 31
paste textarea "[URL][DOMAIN_NAME][PERSON_NAME]"
type textarea "Siin on [PERSON_NAME] sobiliku mõõtude järgi: [URL][DOMAIN_NAME][PERSON_NAME]"
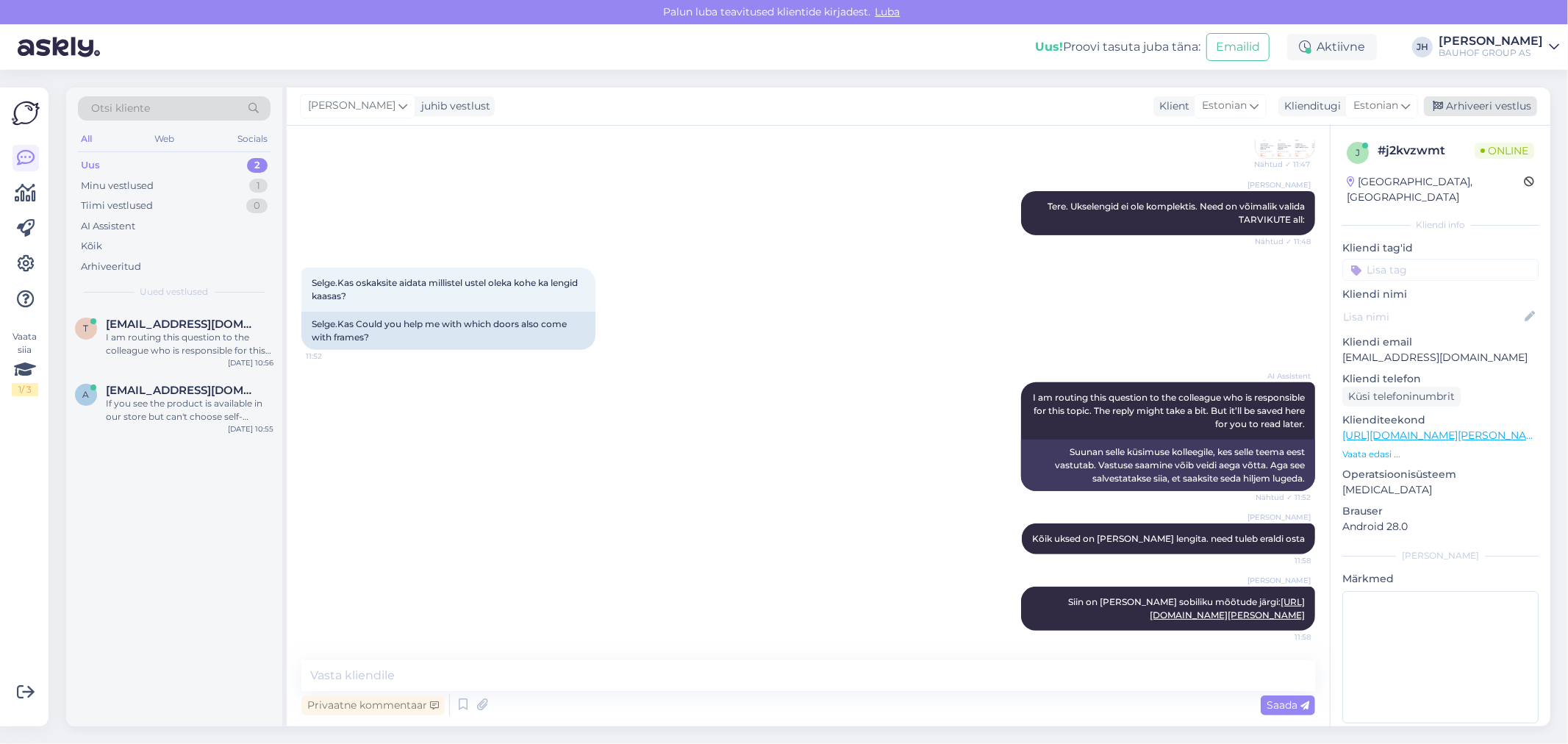
click at [1491, 103] on div "Arhiveeri vestlus" at bounding box center [1480, 106] width 113 height 19
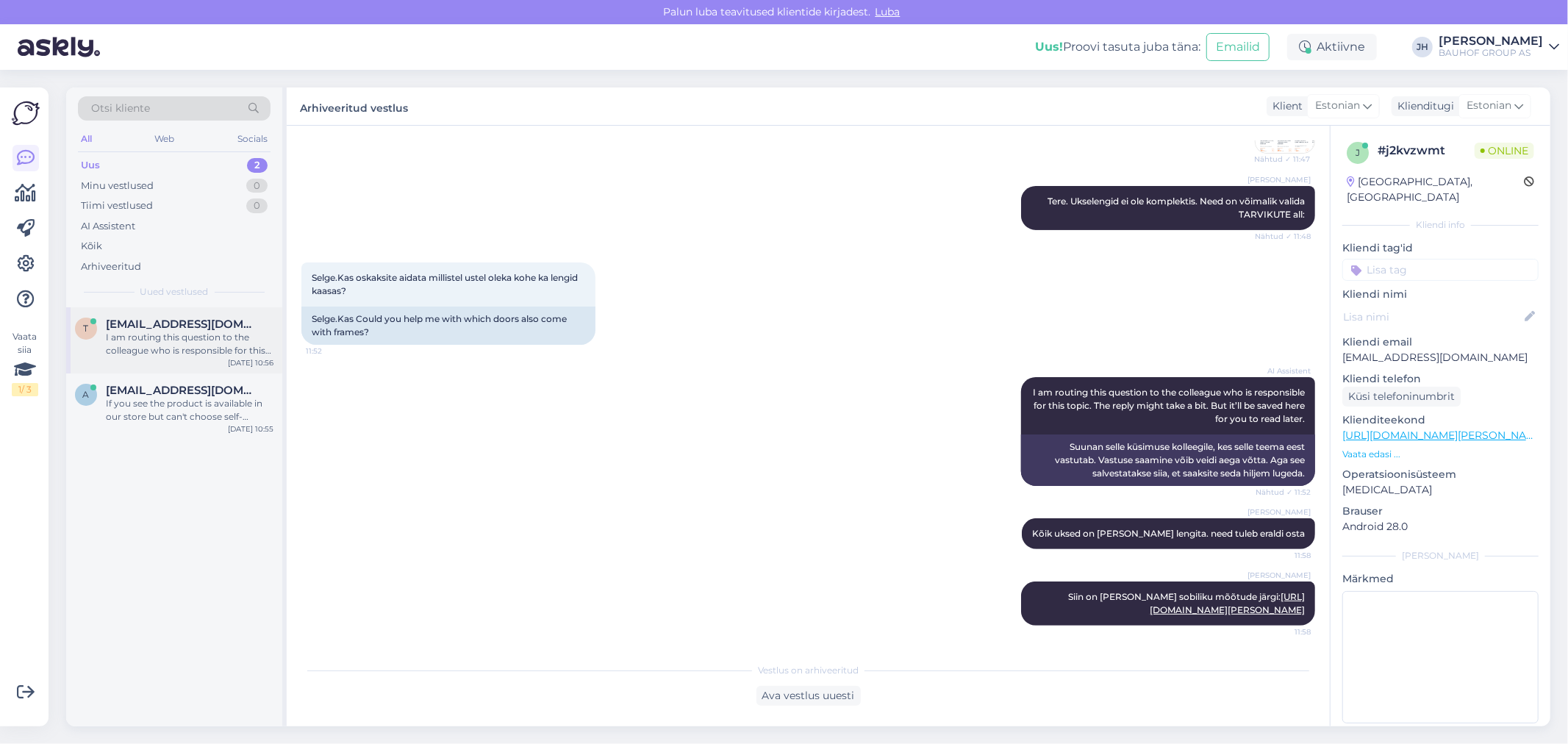
click at [163, 326] on span "[EMAIL_ADDRESS][DOMAIN_NAME]" at bounding box center [182, 325] width 153 height 14
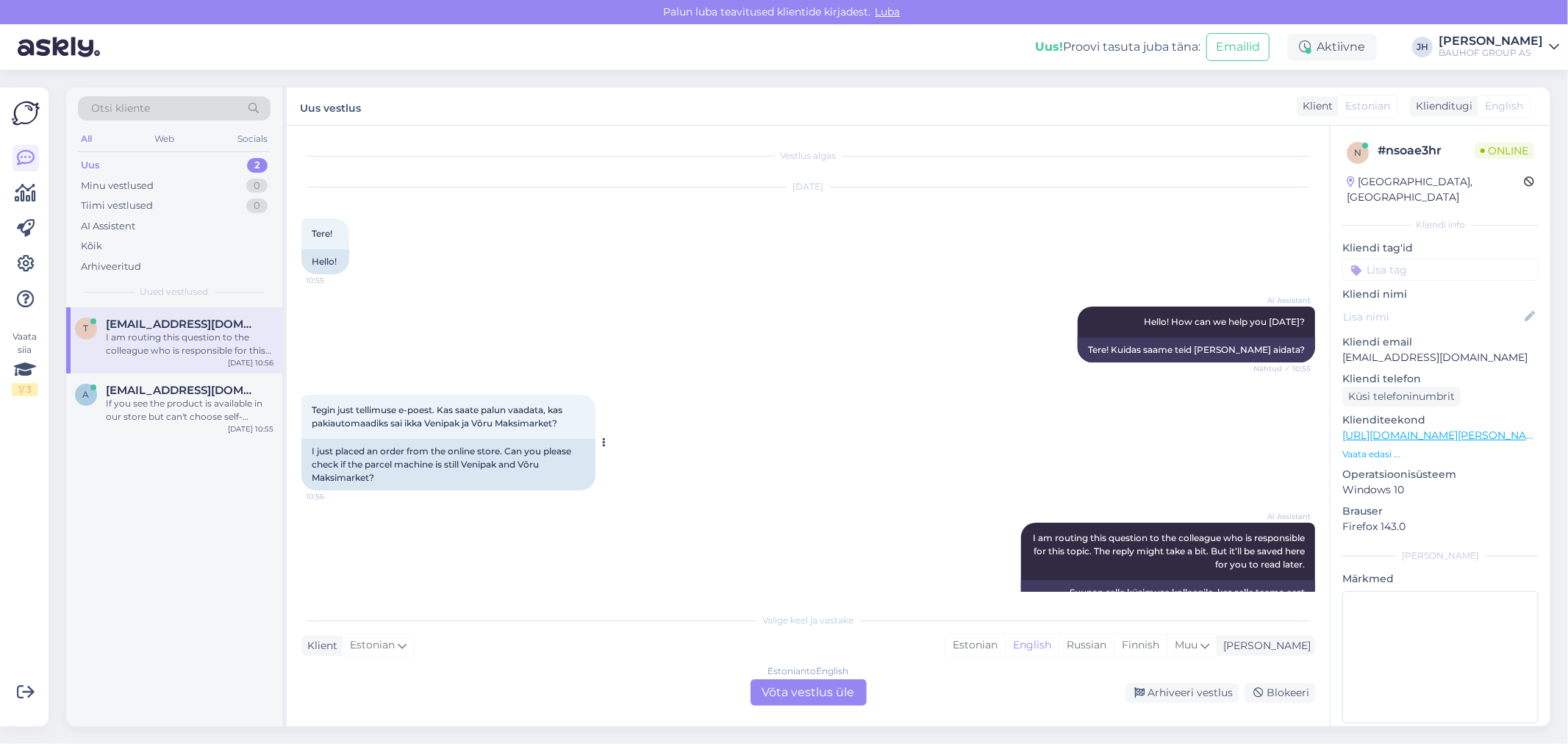
scroll to position [54, 0]
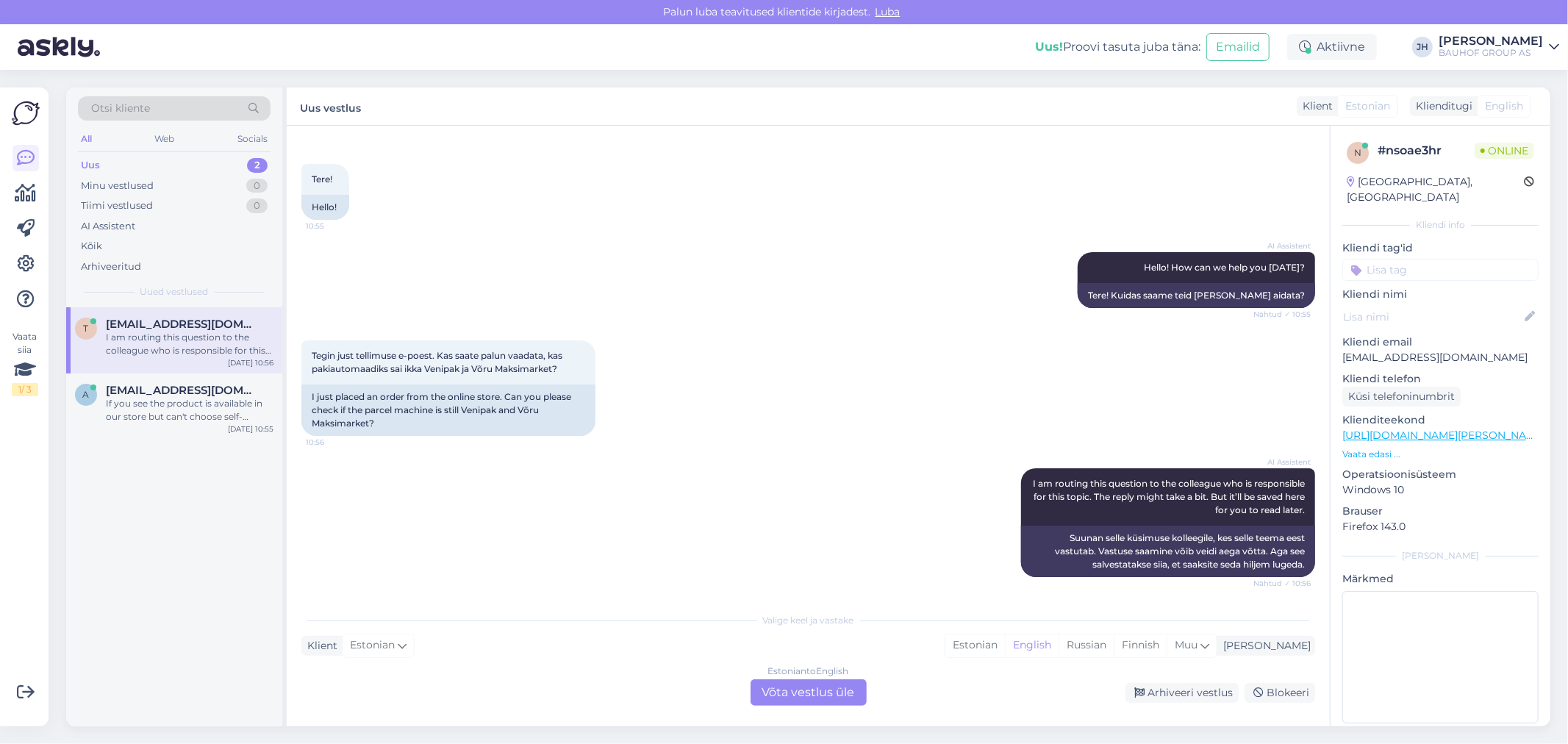
click at [817, 697] on div "Estonian to English Võta vestlus üle" at bounding box center [809, 692] width 116 height 26
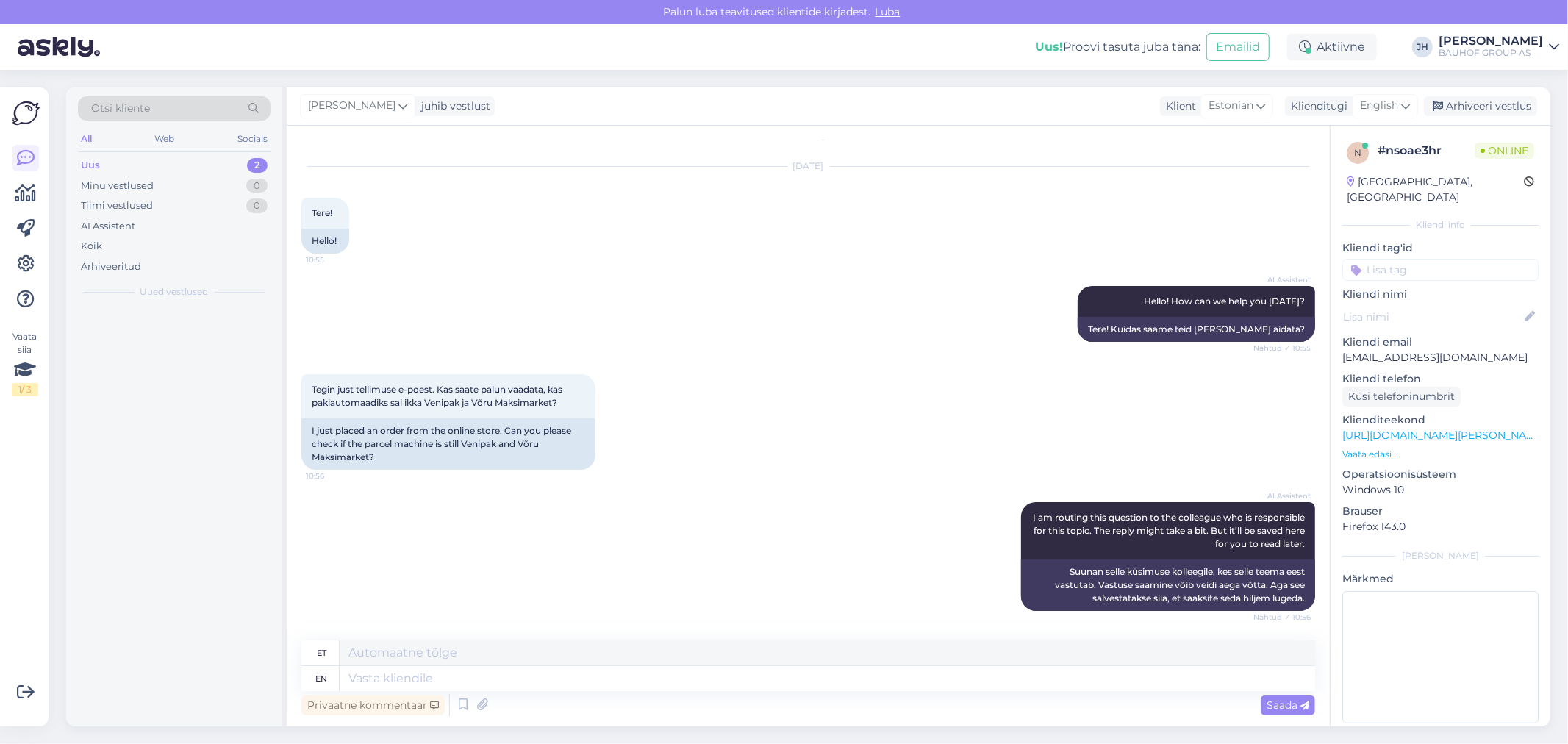
scroll to position [19, 0]
click at [409, 657] on textarea at bounding box center [827, 653] width 975 height 25
drag, startPoint x: 578, startPoint y: 662, endPoint x: 332, endPoint y: 663, distance: 246.0
click at [332, 663] on div "et Palun tellimuse nr." at bounding box center [808, 653] width 1013 height 26
type textarea "Palun tellimuse nr."
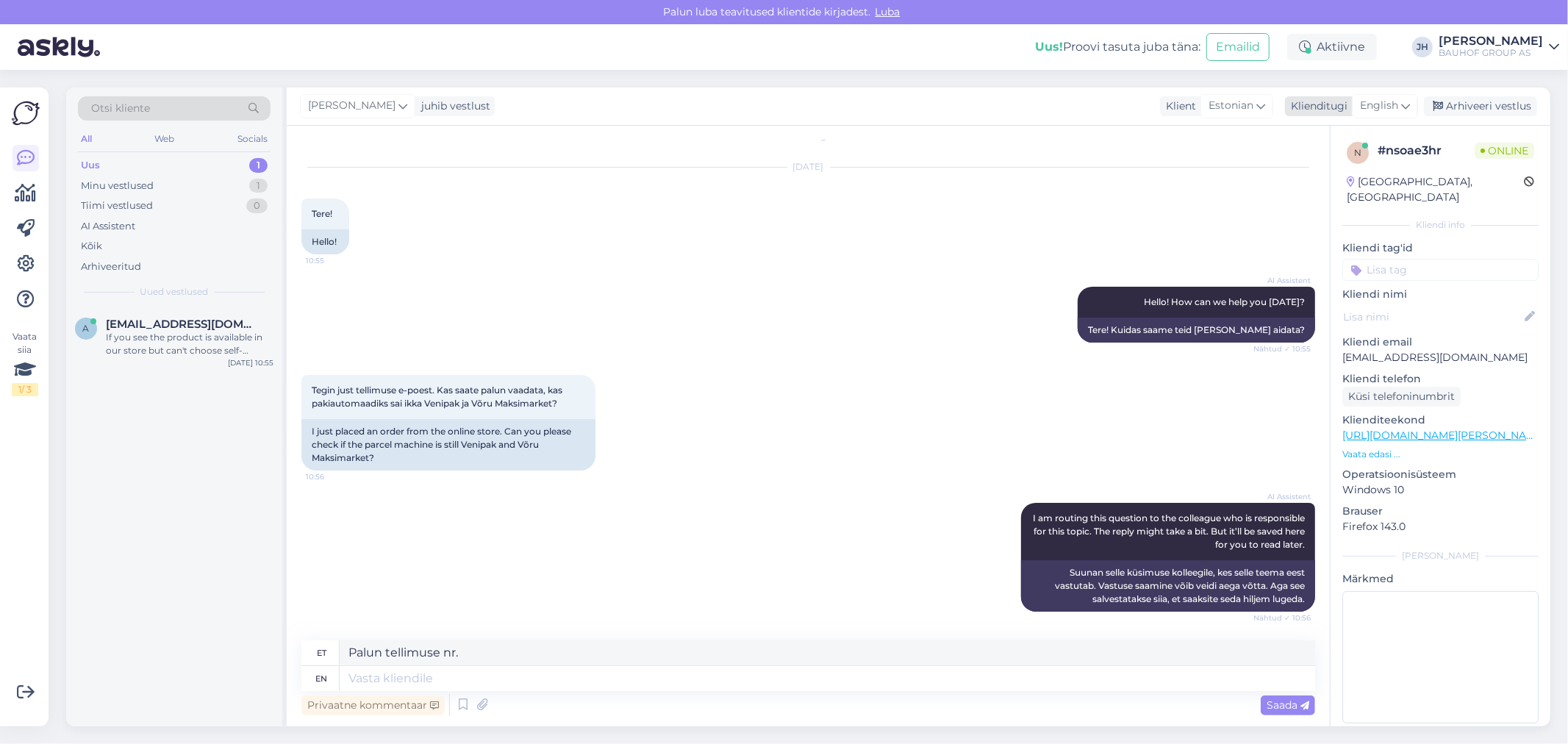
click at [1408, 101] on icon at bounding box center [1404, 106] width 9 height 16
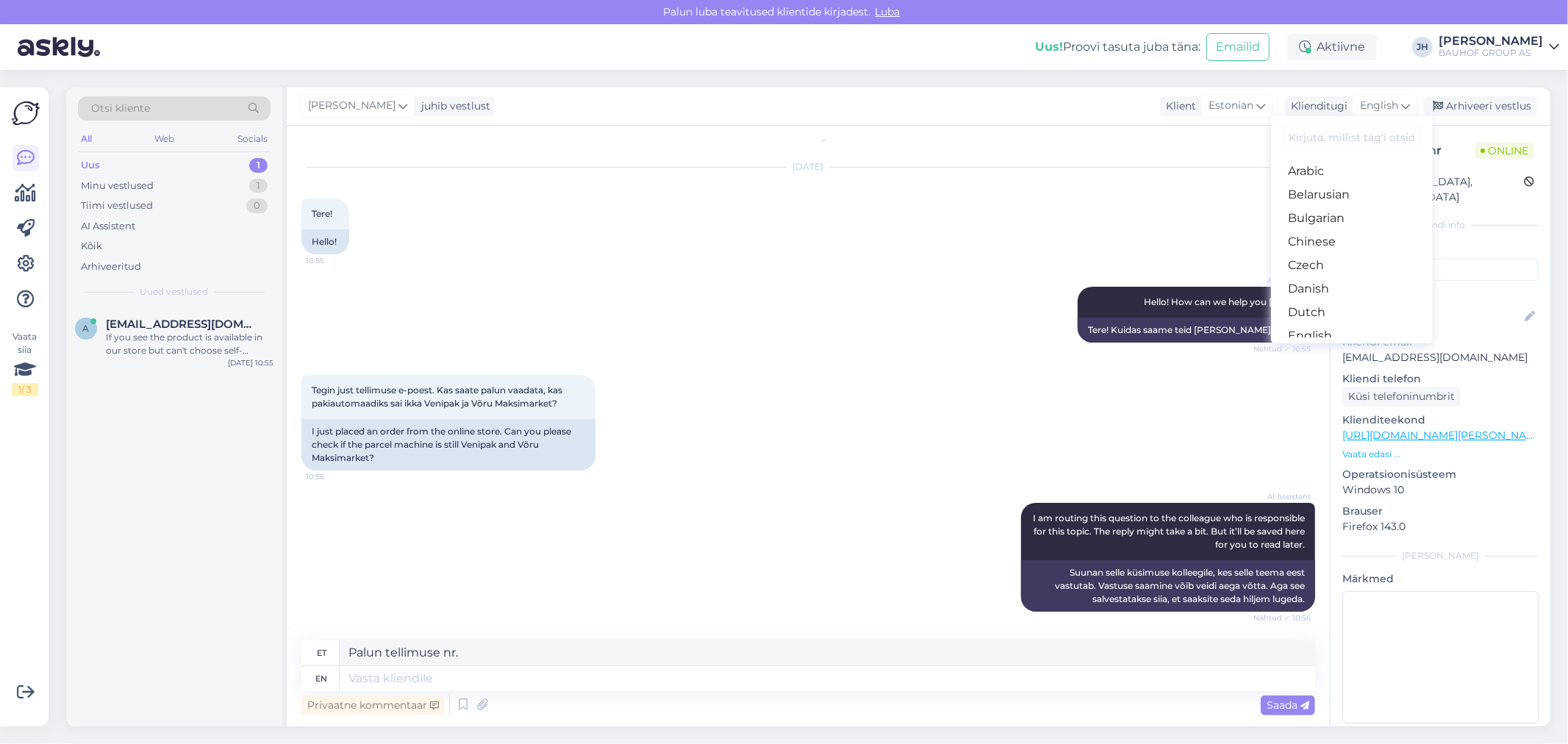
click at [1339, 348] on link "Estonian" at bounding box center [1351, 359] width 162 height 23
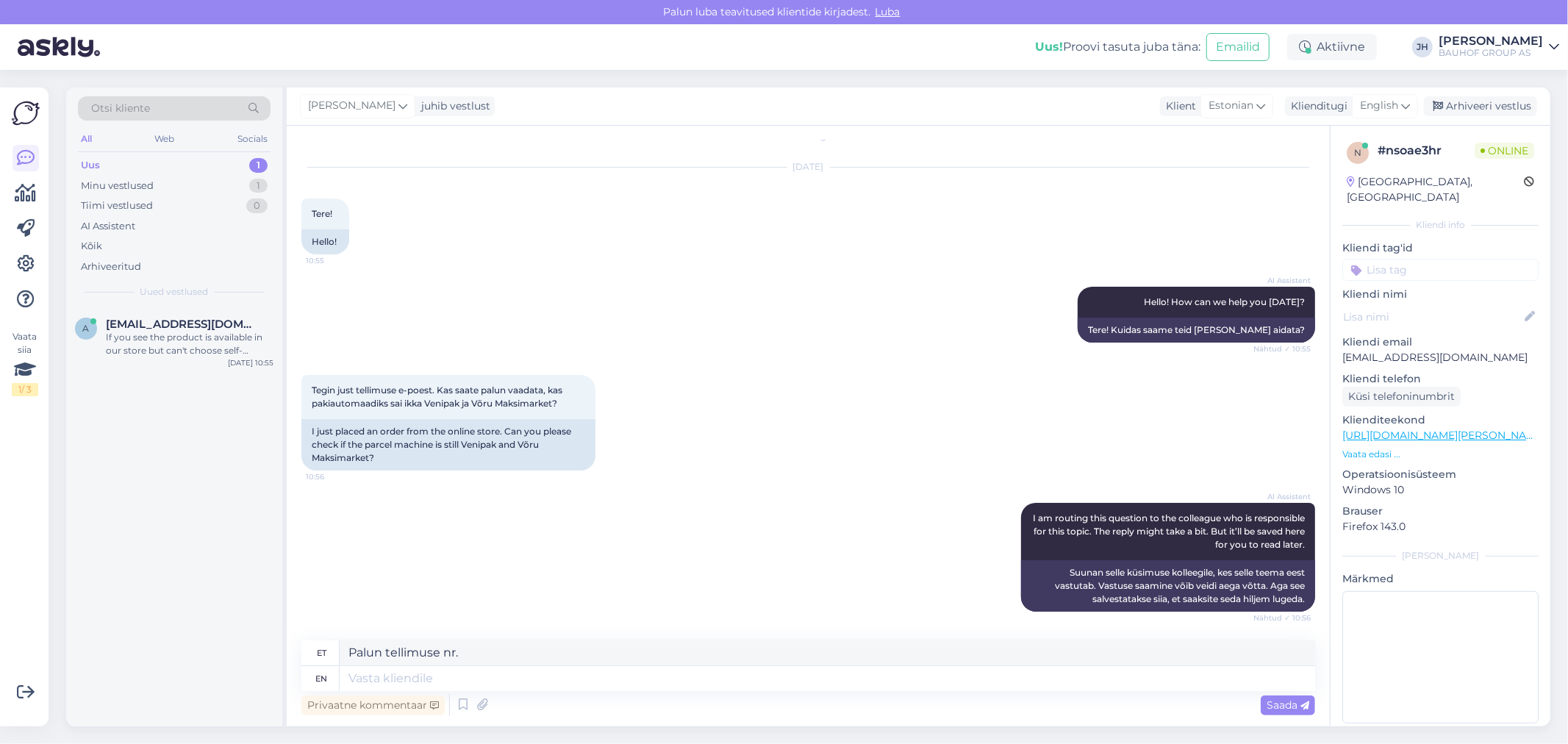
scroll to position [1, 0]
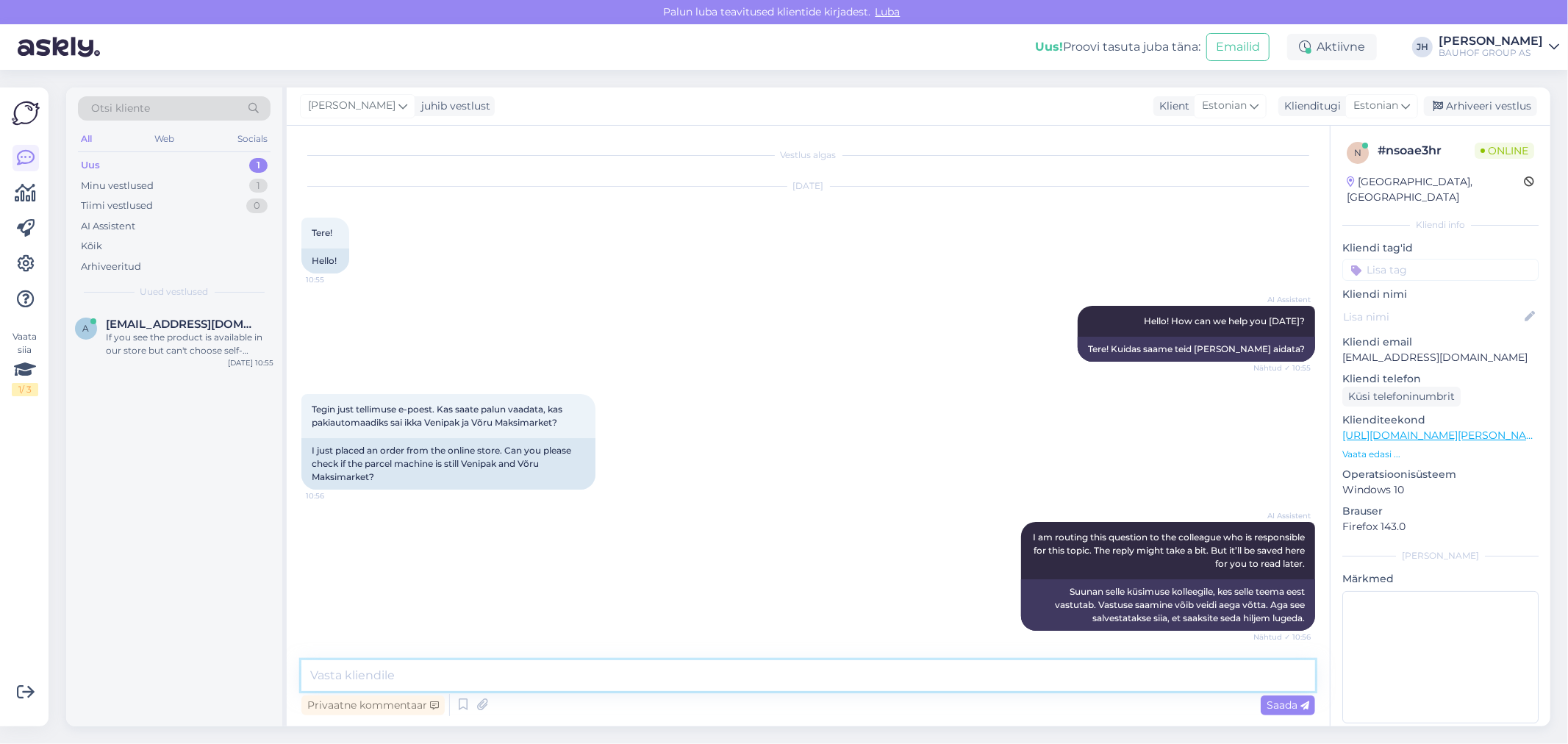
click at [349, 672] on textarea at bounding box center [808, 675] width 1013 height 31
paste textarea "Palun tellimuse nr."
type textarea "Palun tellimuse nr."
click at [1276, 704] on span "Saada" at bounding box center [1287, 705] width 43 height 14
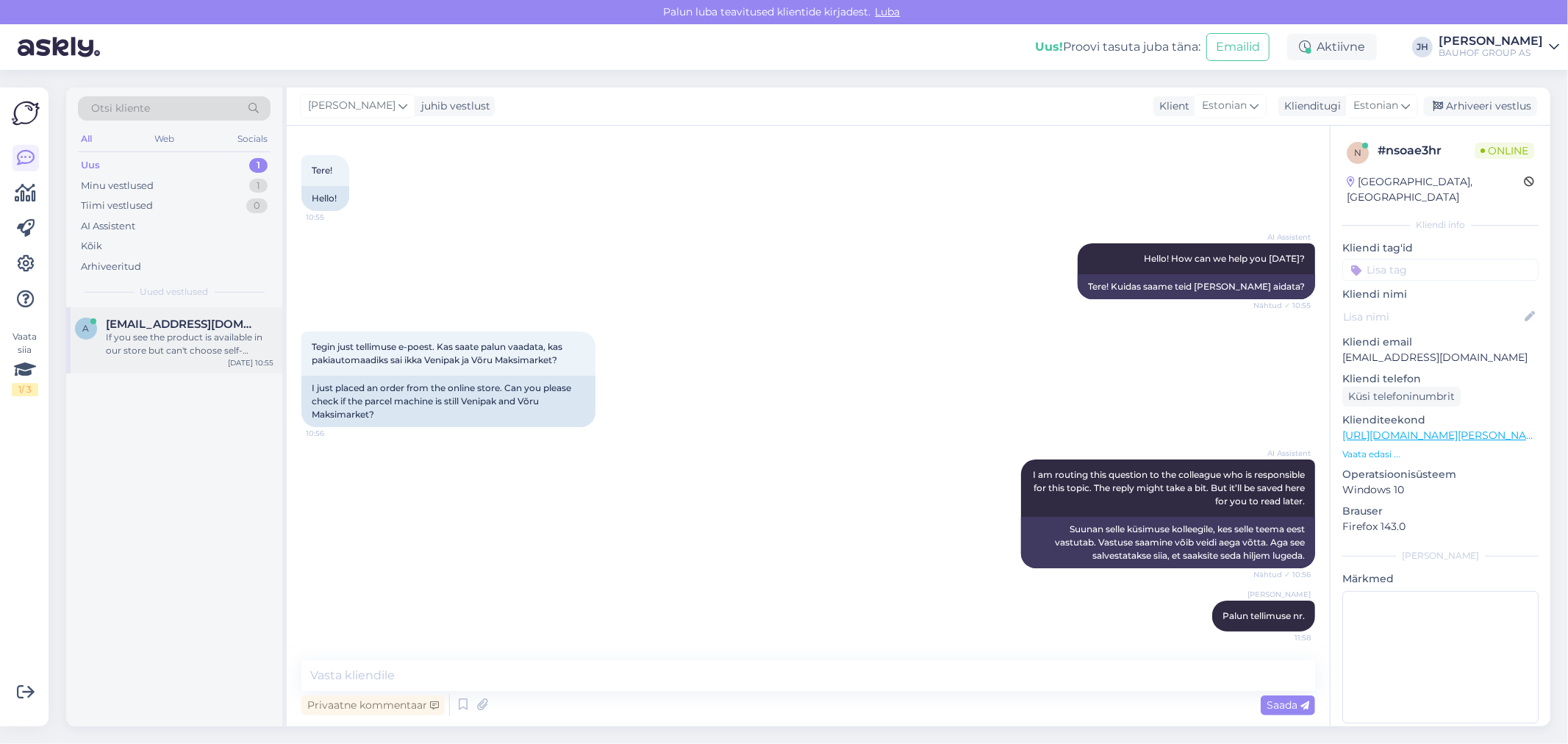
click at [188, 328] on span "[EMAIL_ADDRESS][DOMAIN_NAME]" at bounding box center [182, 325] width 153 height 14
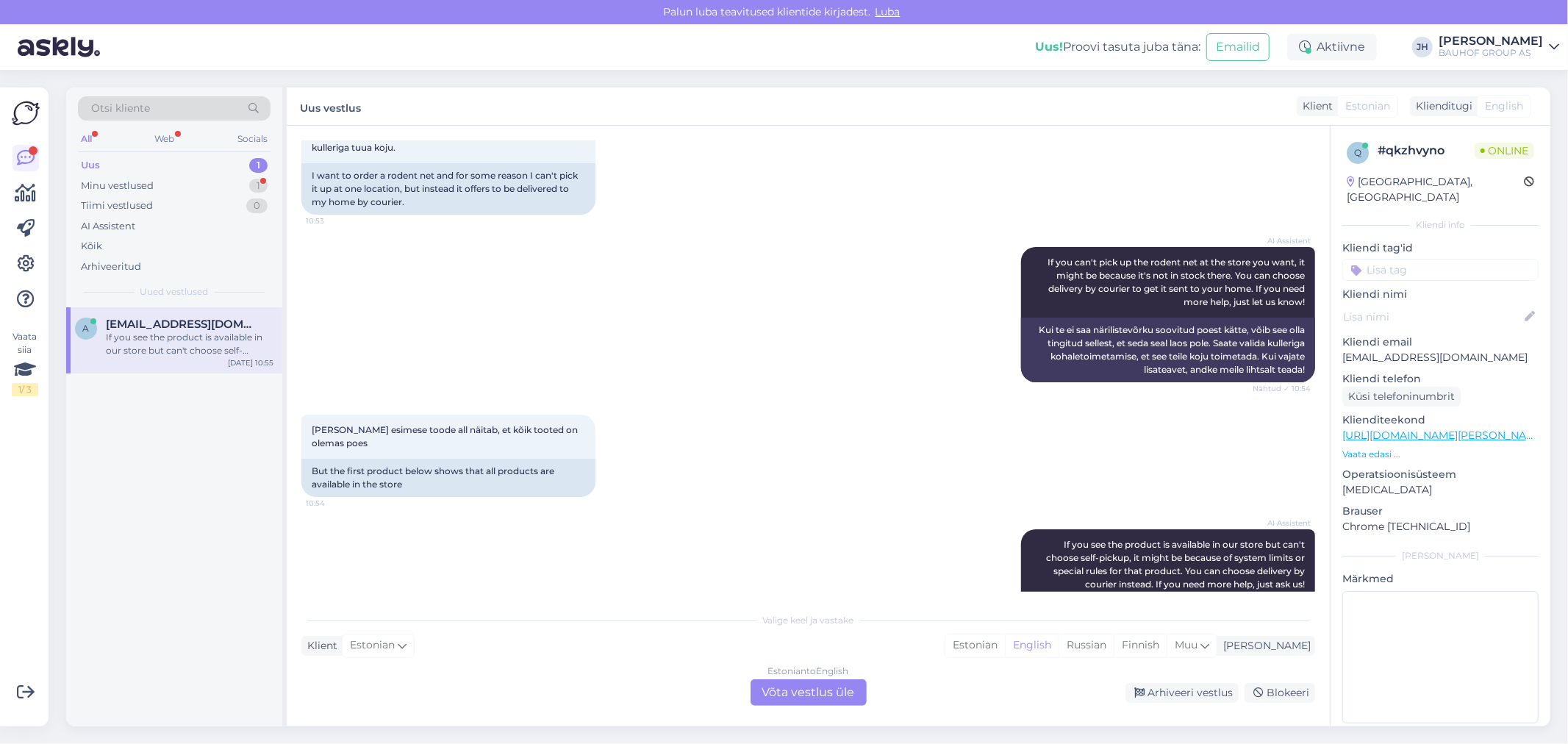
scroll to position [363, 0]
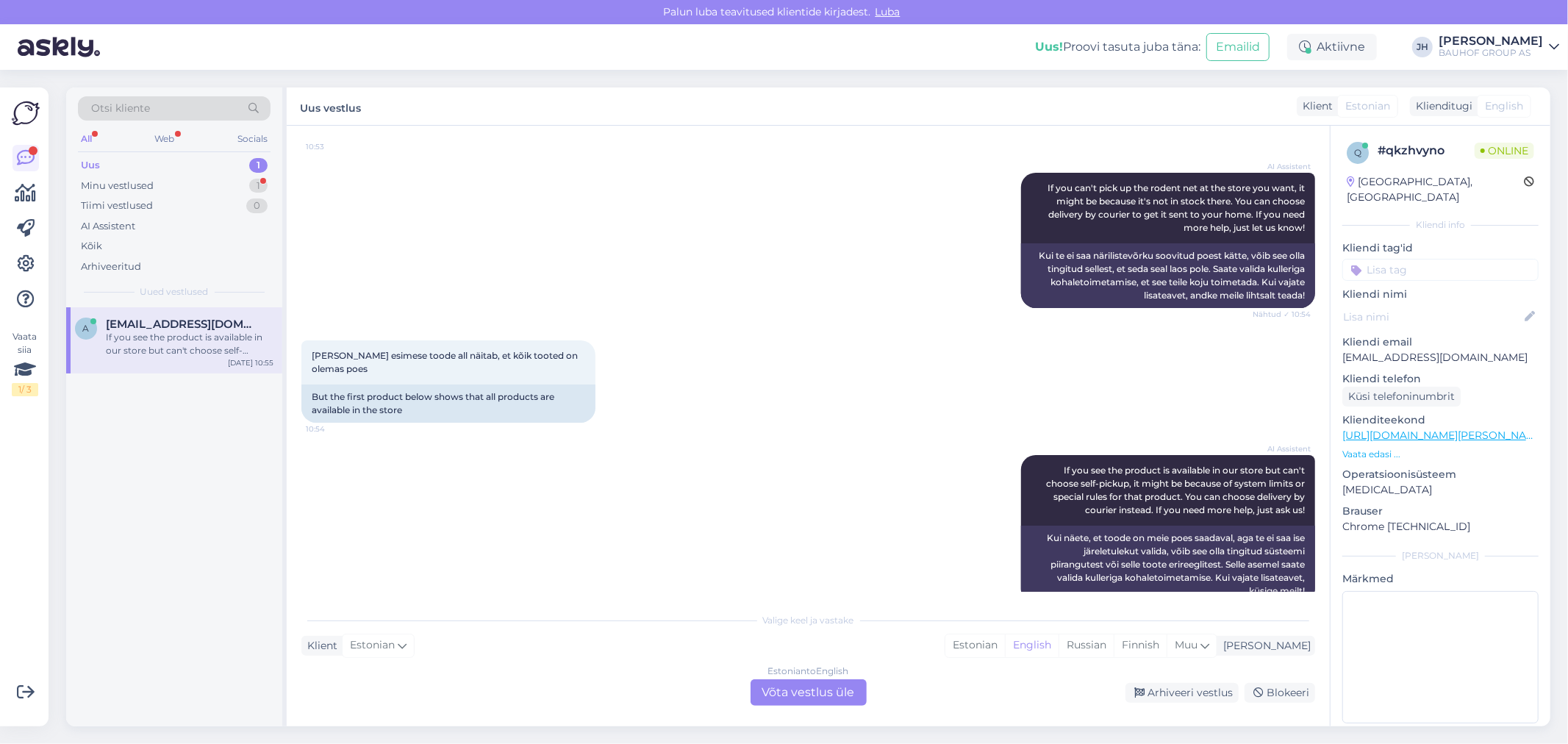
click at [806, 690] on div "Estonian to English Võta vestlus üle" at bounding box center [809, 692] width 116 height 26
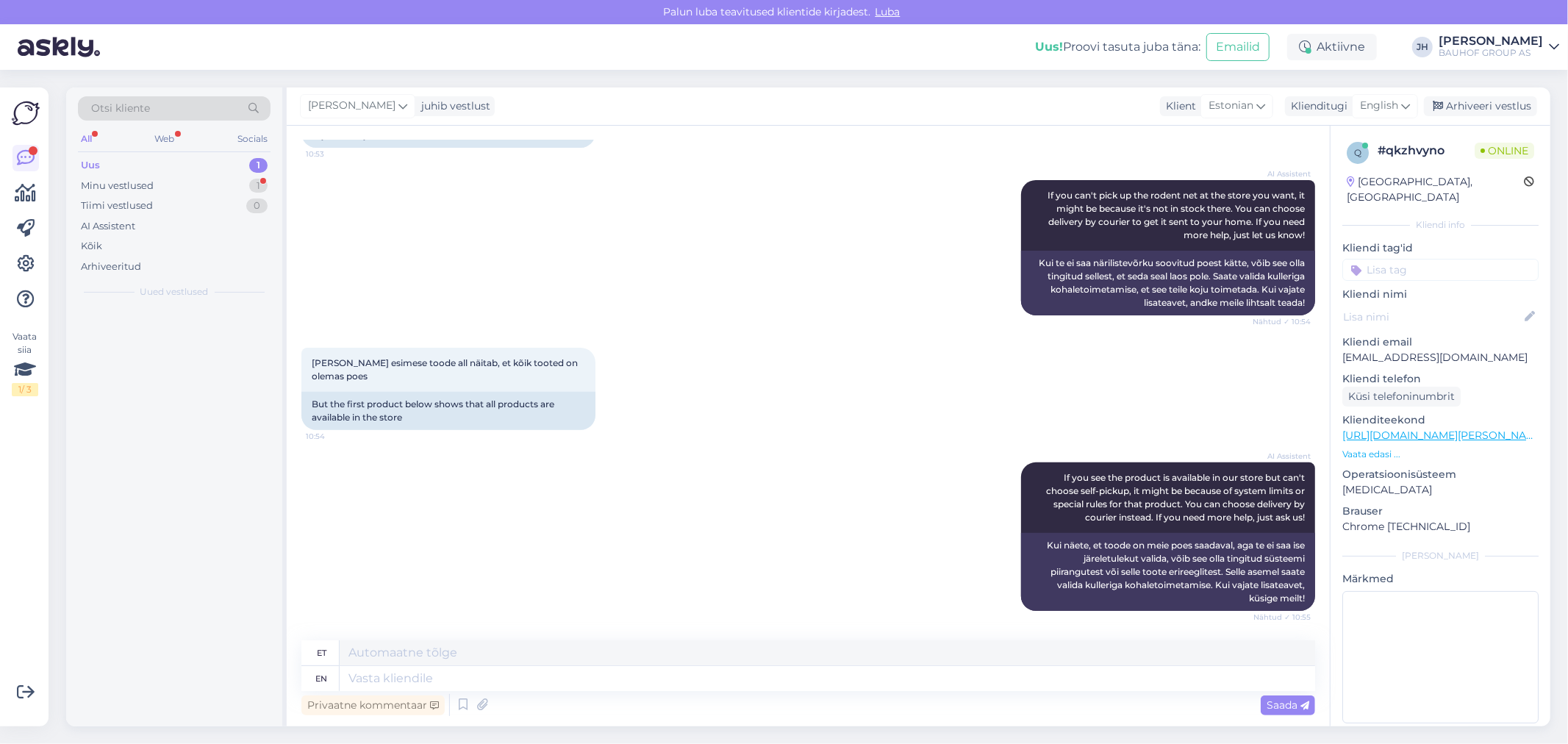
scroll to position [327, 0]
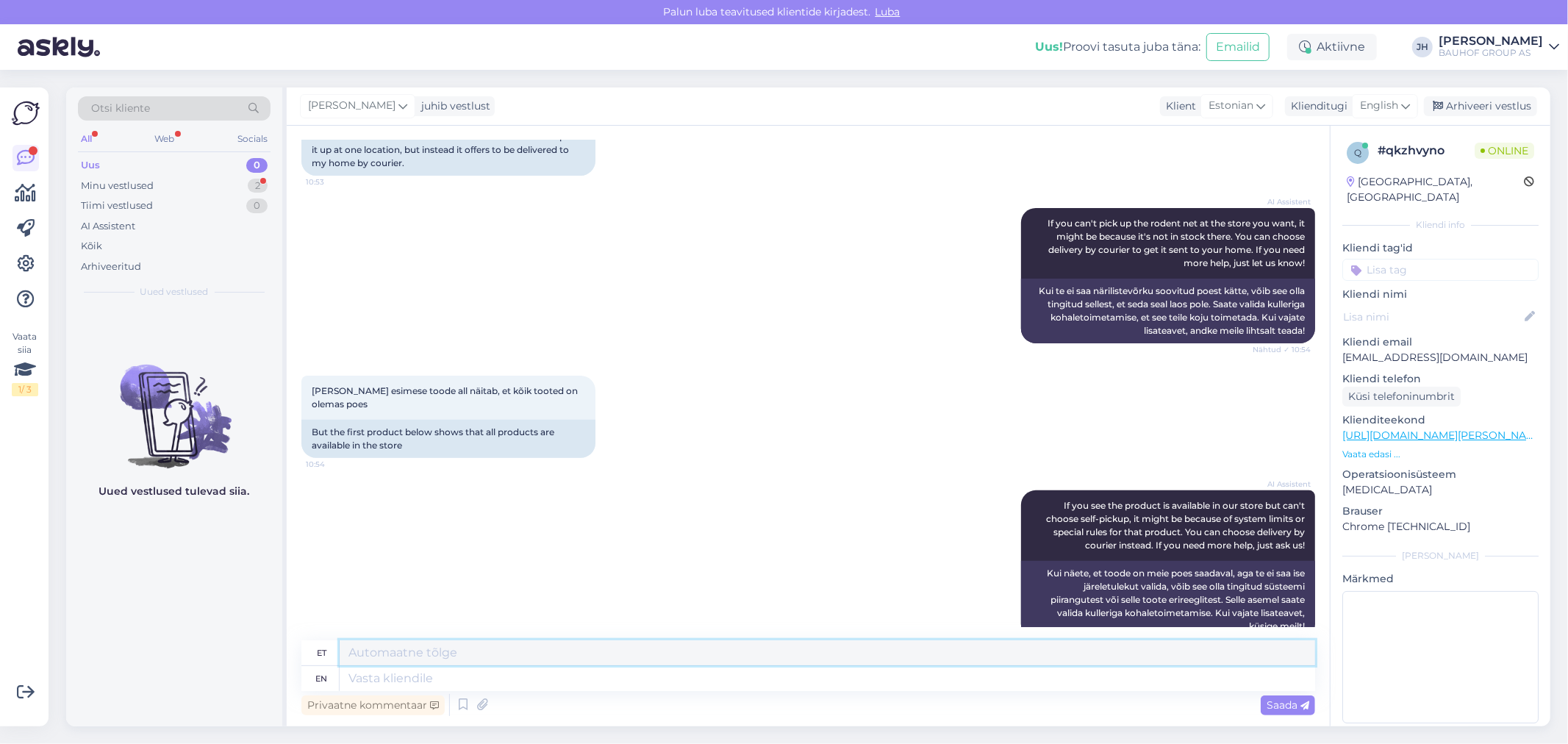
click at [370, 652] on textarea at bounding box center [827, 653] width 975 height 25
drag, startPoint x: 508, startPoint y: 657, endPoint x: 333, endPoint y: 657, distance: 175.0
click at [333, 657] on div "et Palun kauba tootekoodi" at bounding box center [808, 653] width 1013 height 26
type textarea "Palun kauba tootekoodi"
click at [1406, 102] on icon at bounding box center [1404, 106] width 9 height 16
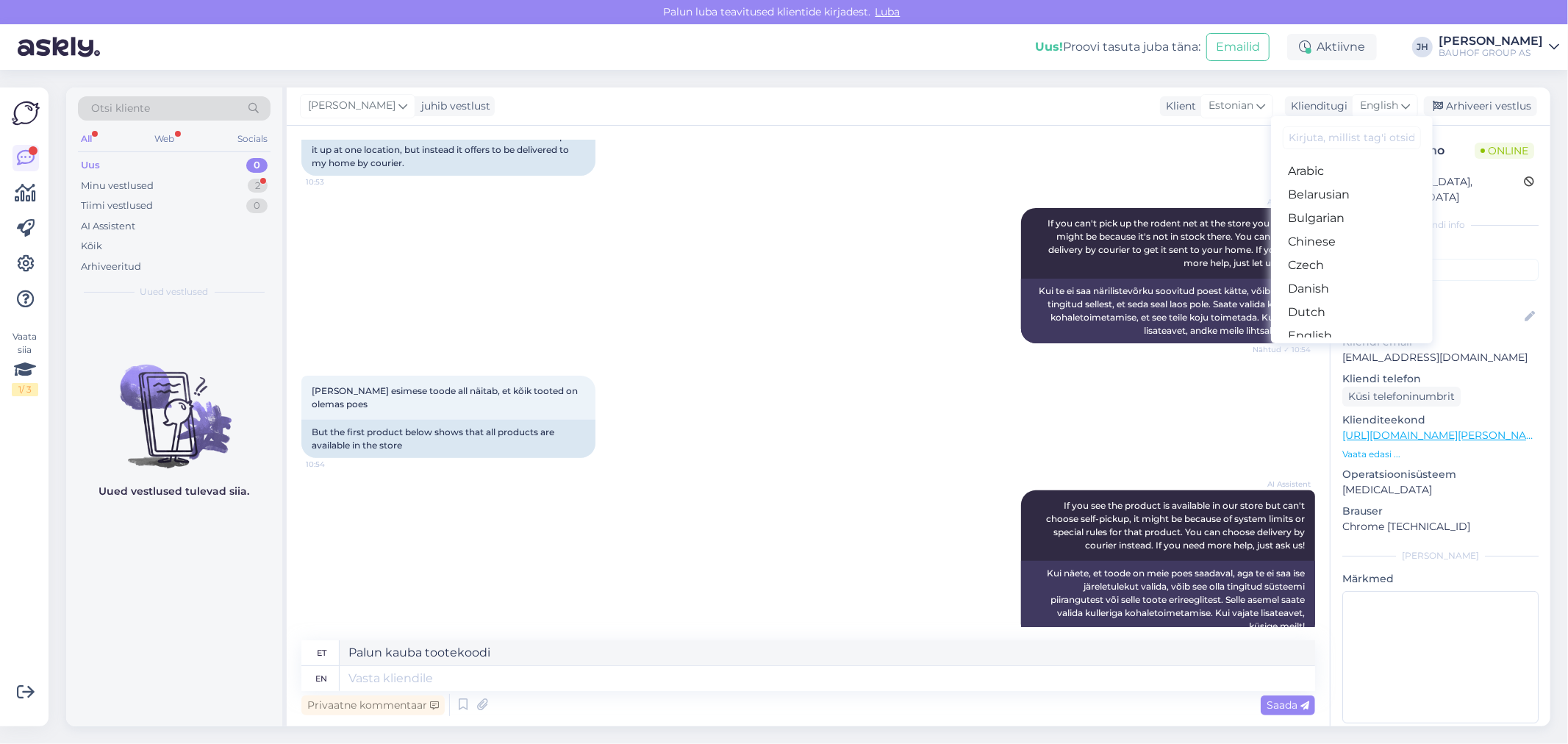
drag, startPoint x: 1348, startPoint y: 282, endPoint x: 1324, endPoint y: 293, distance: 26.4
click at [1348, 348] on link "Estonian" at bounding box center [1351, 359] width 162 height 23
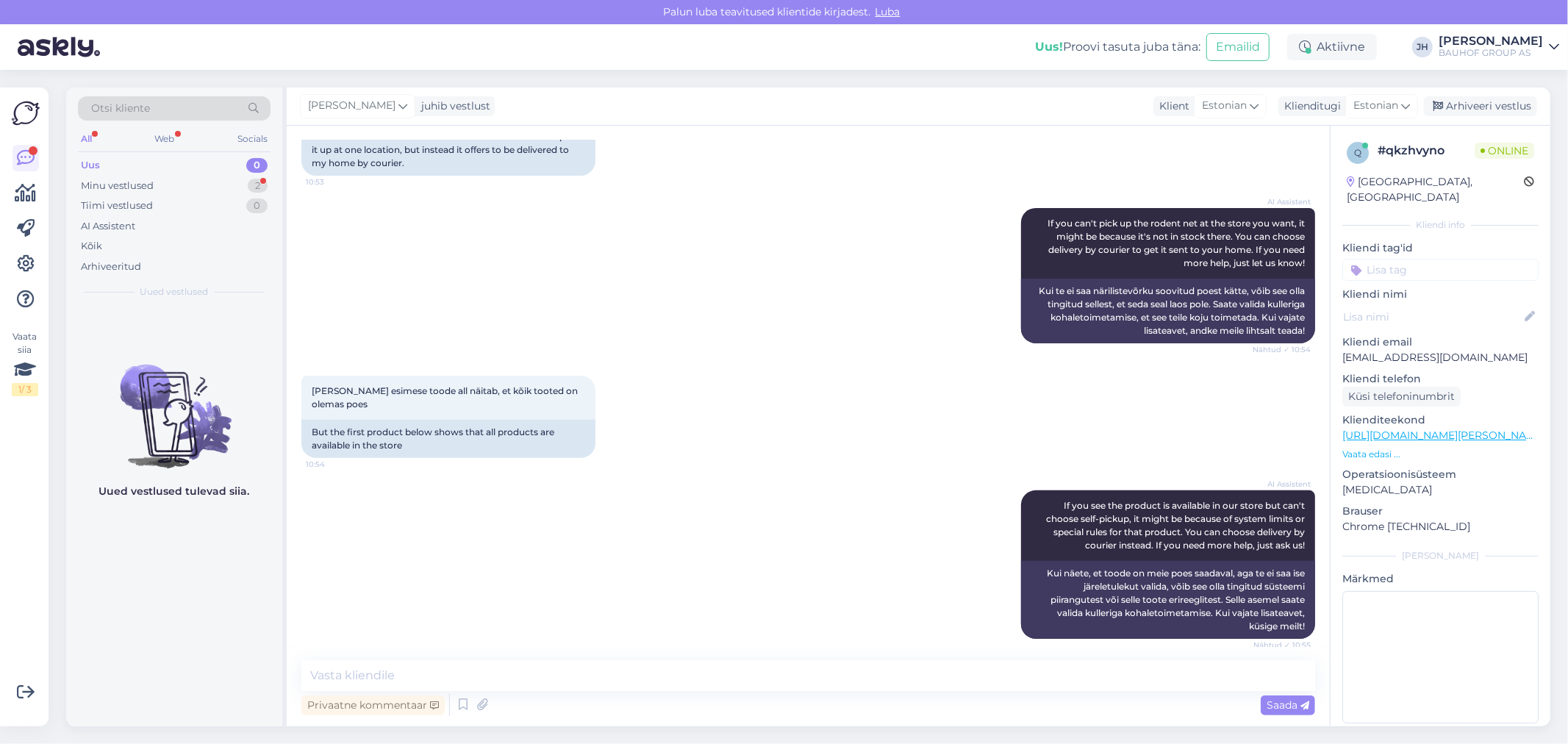
scroll to position [309, 0]
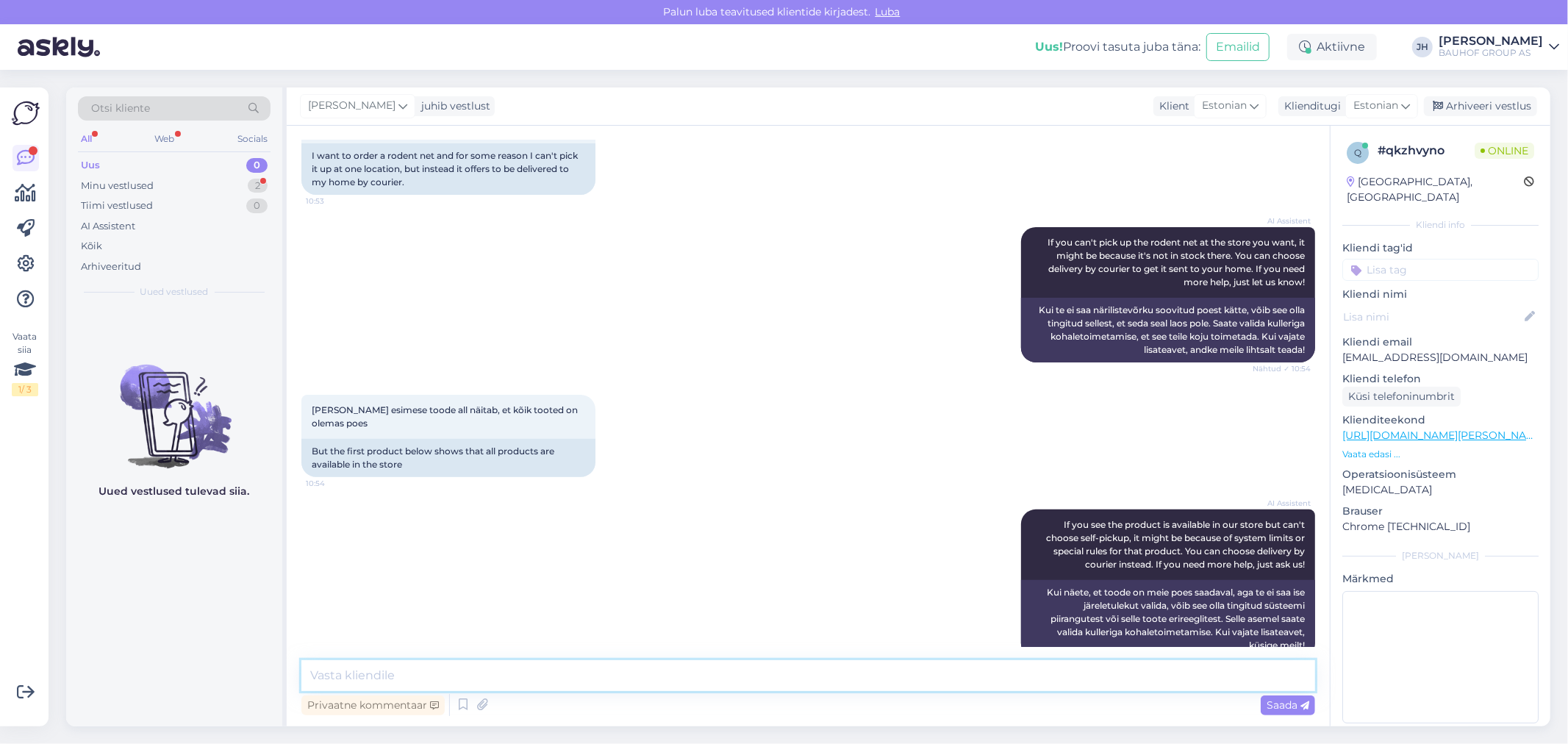
click at [446, 670] on textarea at bounding box center [808, 675] width 1013 height 31
paste textarea "Palun kauba tootekoodi"
type textarea "Palun kauba tootekoodi"
click at [1289, 702] on span "Saada" at bounding box center [1287, 705] width 43 height 14
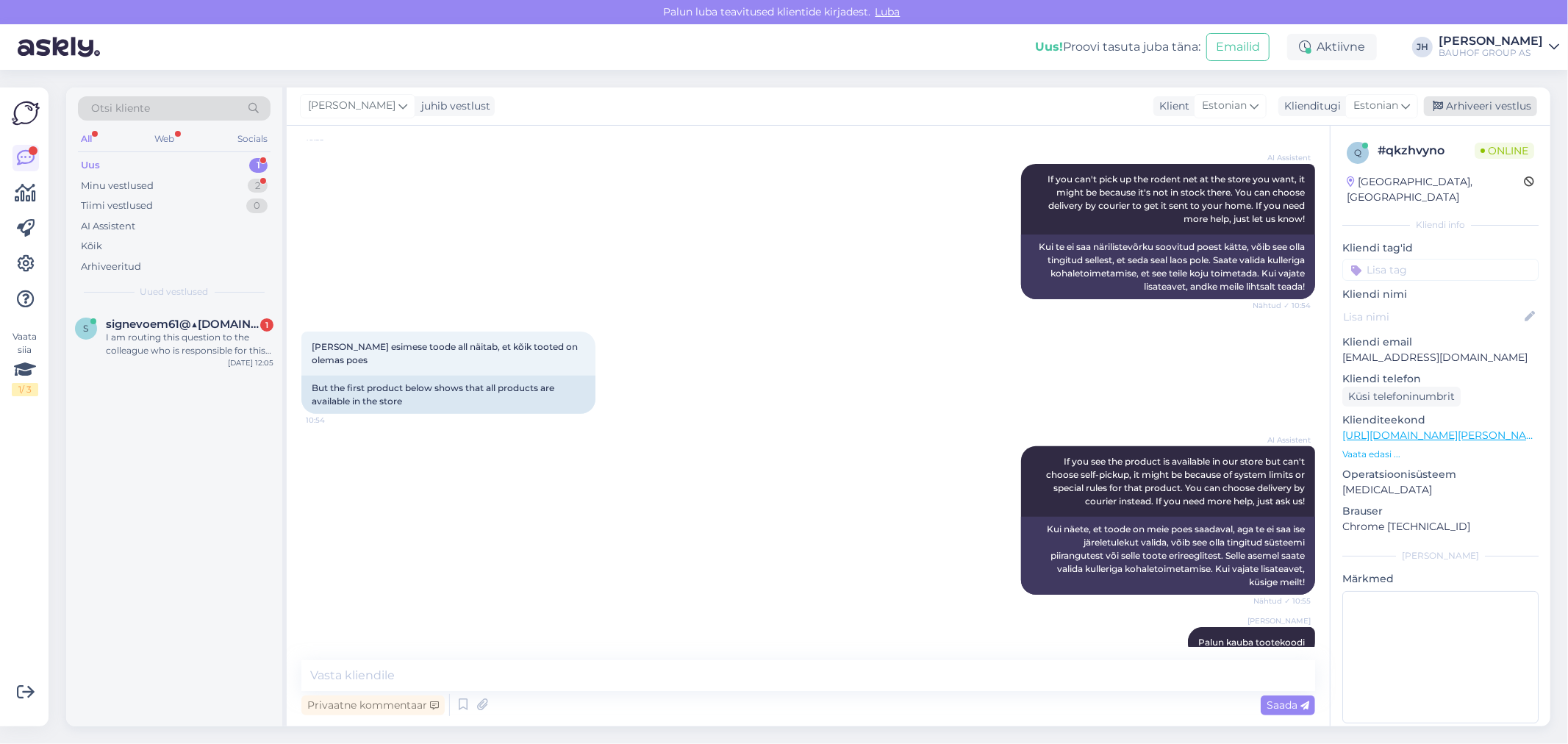
click at [1468, 98] on div "Arhiveeri vestlus" at bounding box center [1480, 106] width 113 height 19
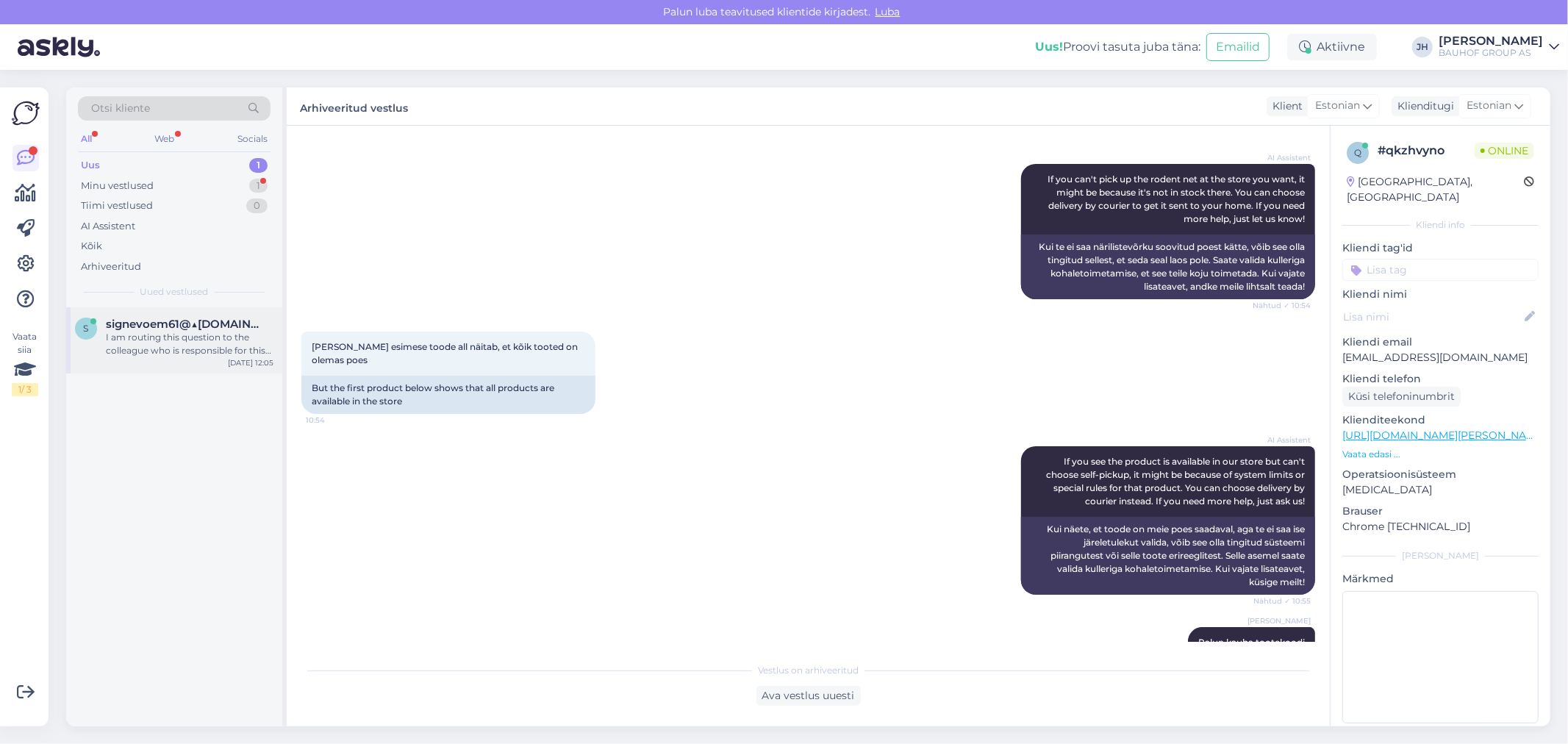
click at [186, 336] on div "I am routing this question to the colleague who is responsible for this topic. …" at bounding box center [189, 343] width 168 height 26
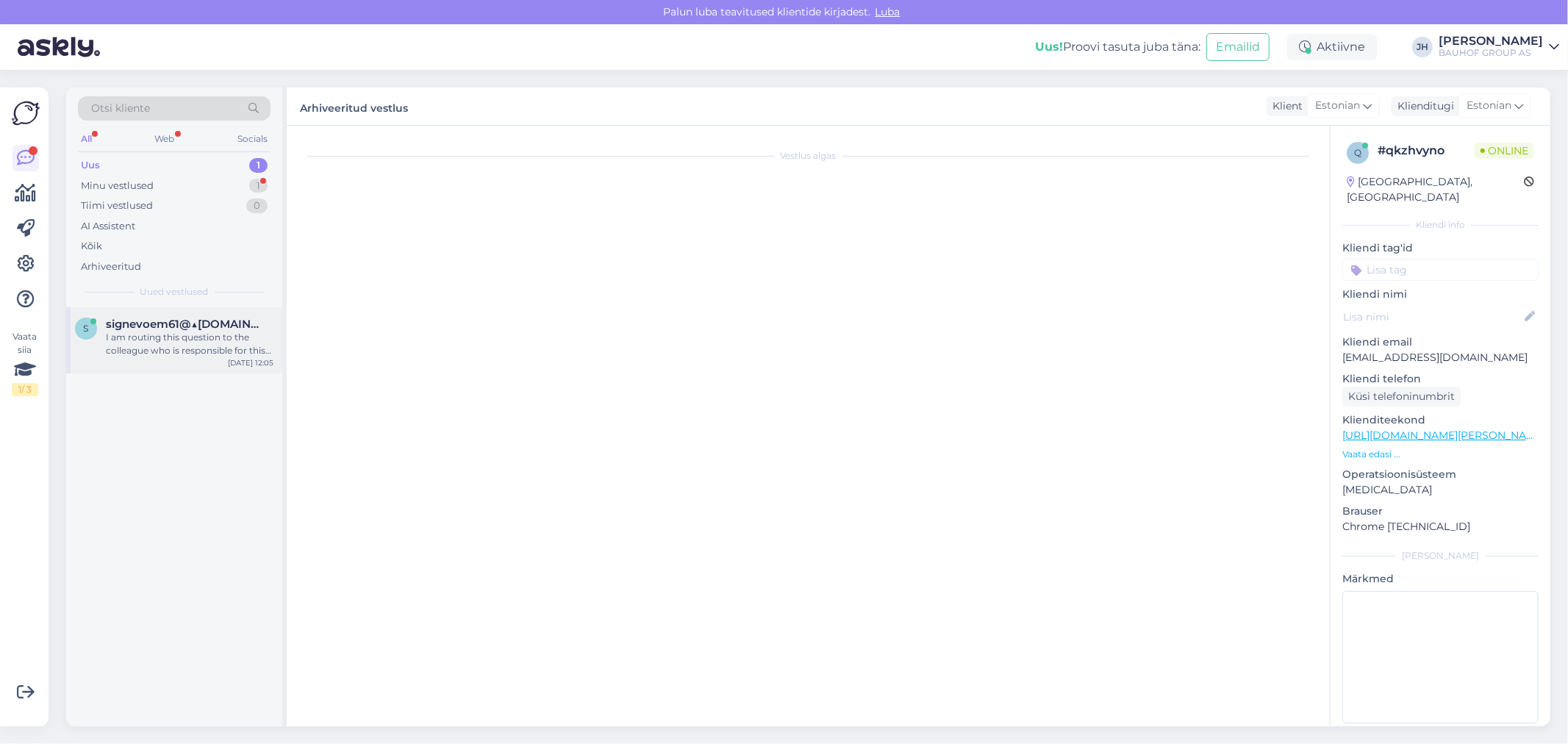
scroll to position [337, 0]
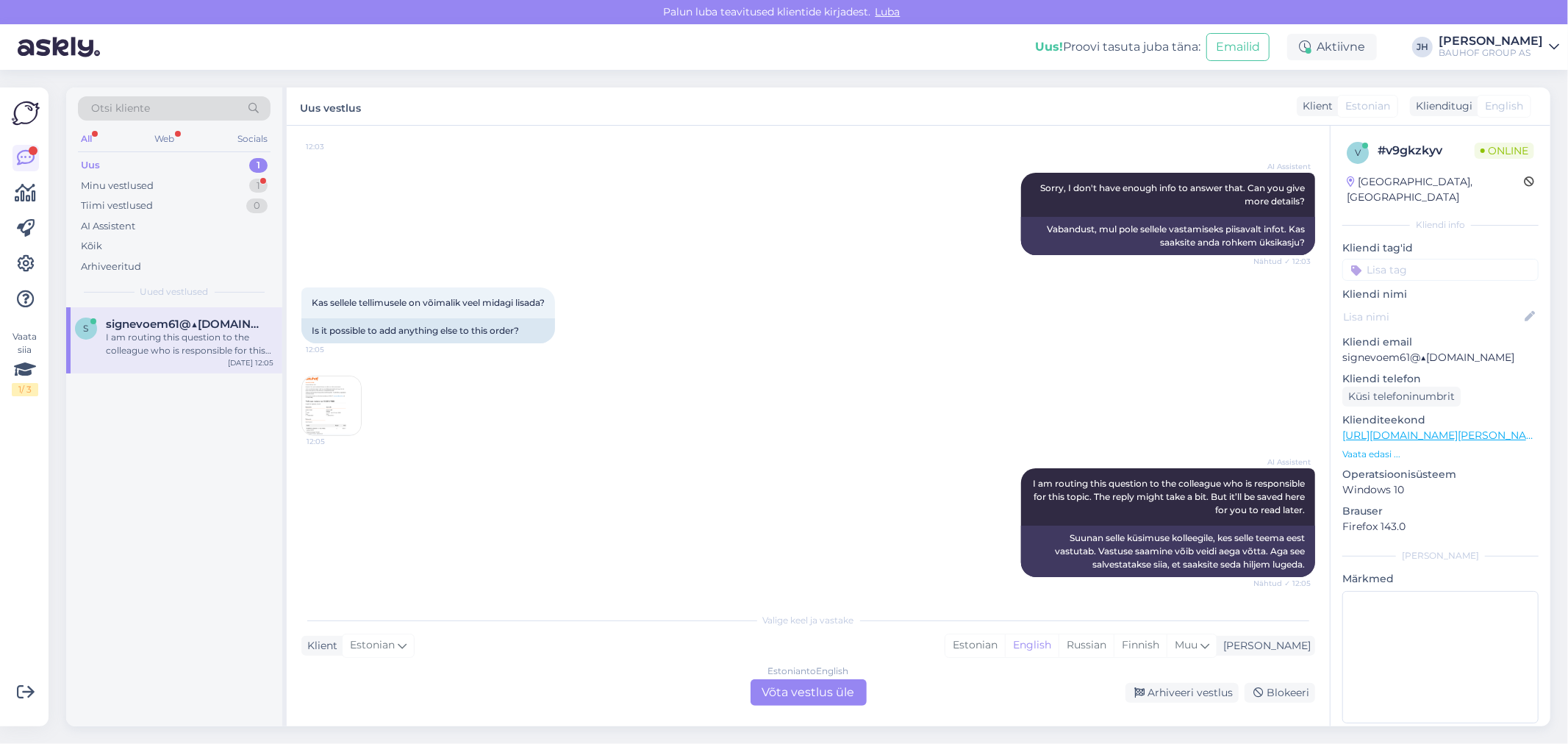
click at [823, 684] on div "Estonian to English Võta vestlus üle" at bounding box center [809, 692] width 116 height 26
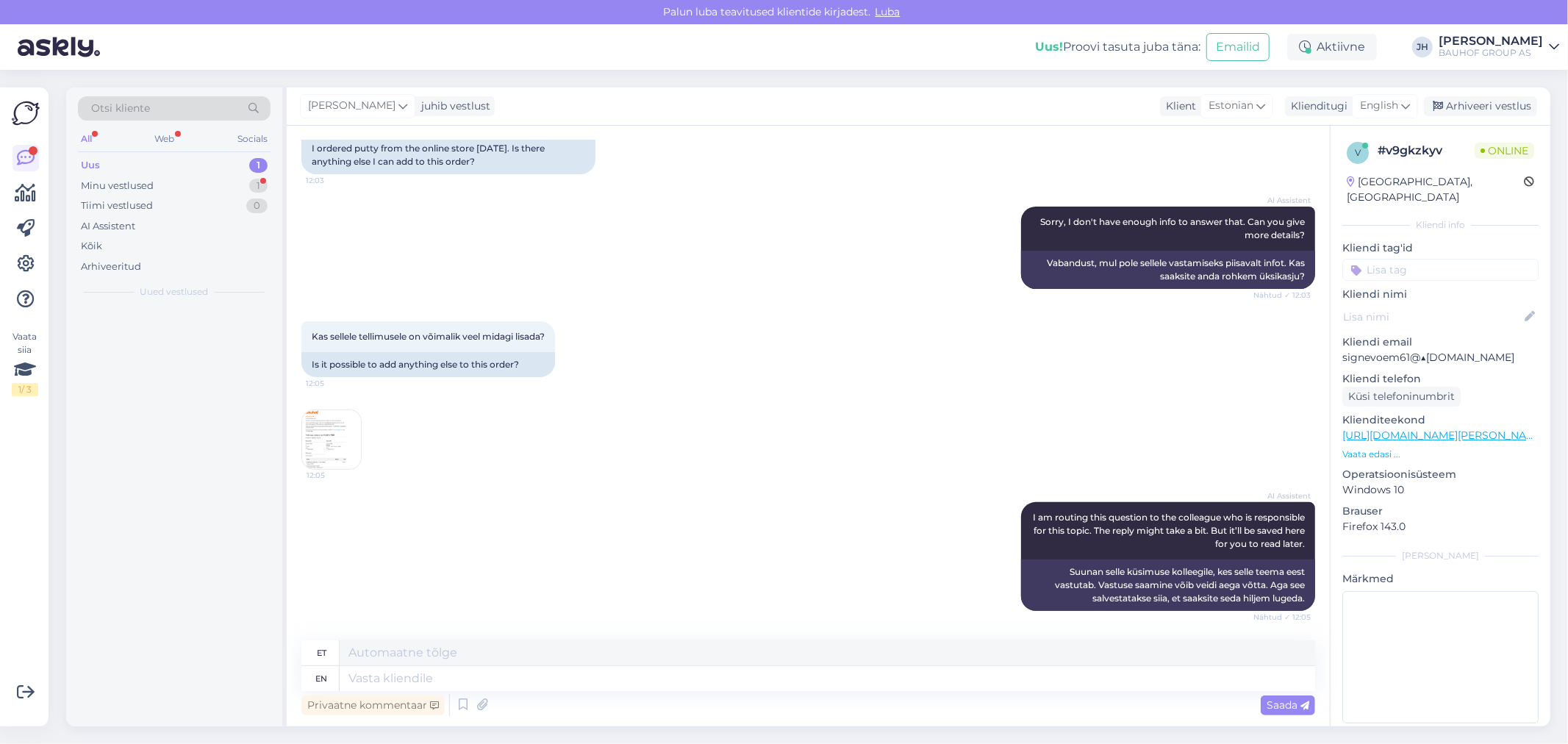
scroll to position [302, 0]
click at [373, 650] on textarea at bounding box center [827, 653] width 975 height 25
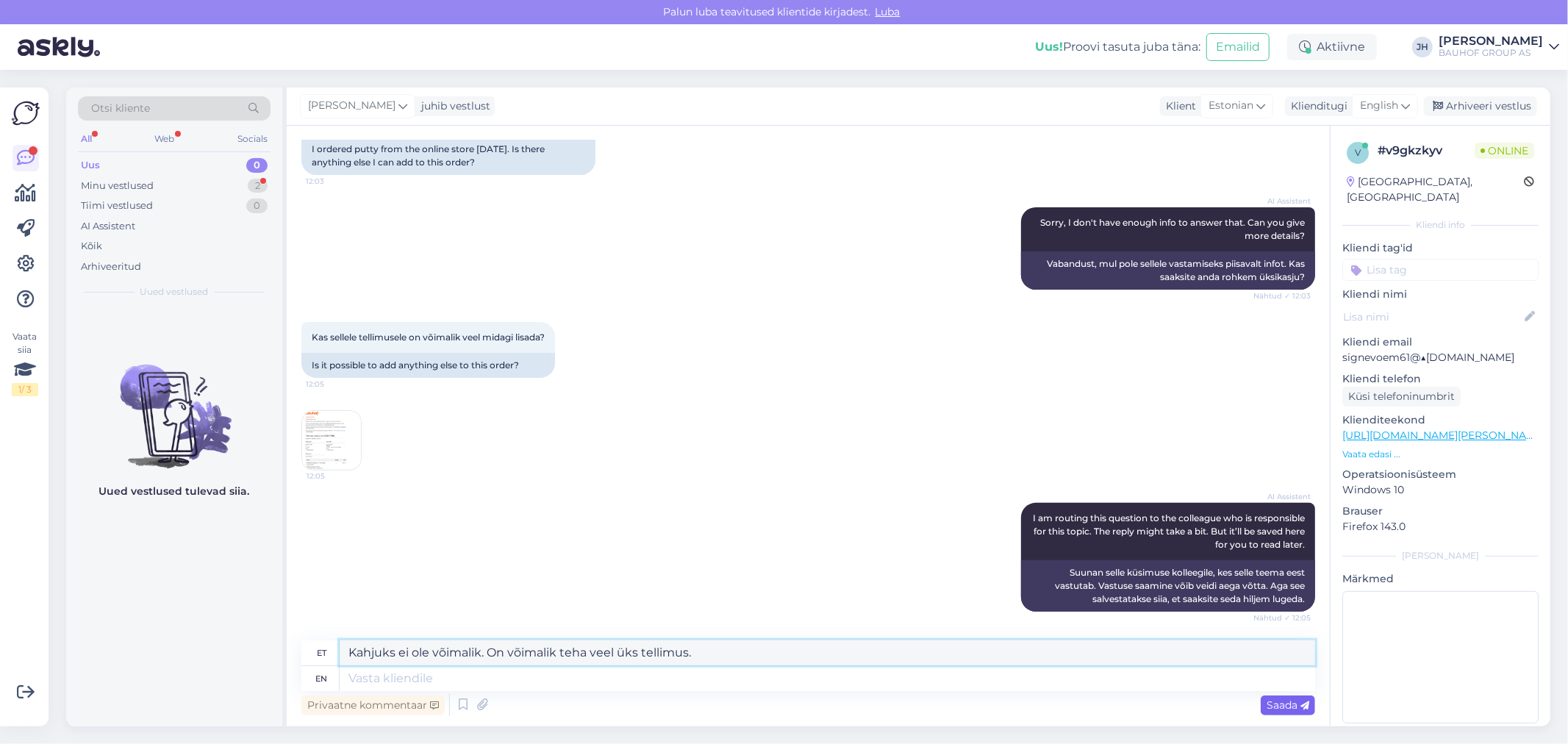
type textarea "Kahjuks ei ole võimalik. On võimalik teha veel üks tellimus."
click at [1296, 705] on span "Saada" at bounding box center [1287, 705] width 43 height 14
drag, startPoint x: 761, startPoint y: 656, endPoint x: 255, endPoint y: 631, distance: 506.6
click at [255, 631] on div "Otsi kliente All Web Socials Uus 0 Minu vestlused 2 Tiimi vestlused 0 AI Assist…" at bounding box center [808, 406] width 1484 height 638
click at [1409, 105] on icon at bounding box center [1404, 106] width 9 height 16
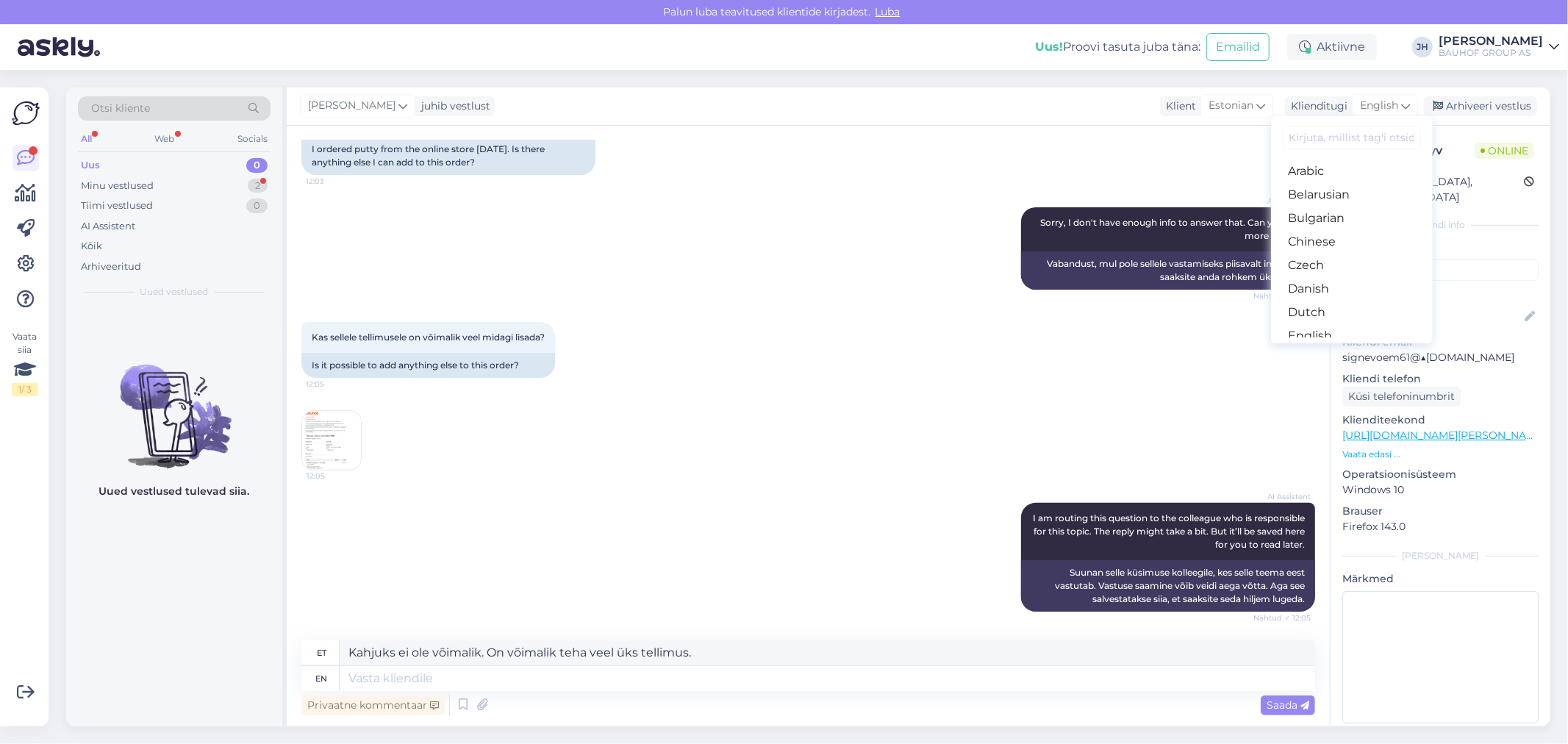
click at [1339, 348] on link "Estonian" at bounding box center [1351, 359] width 162 height 23
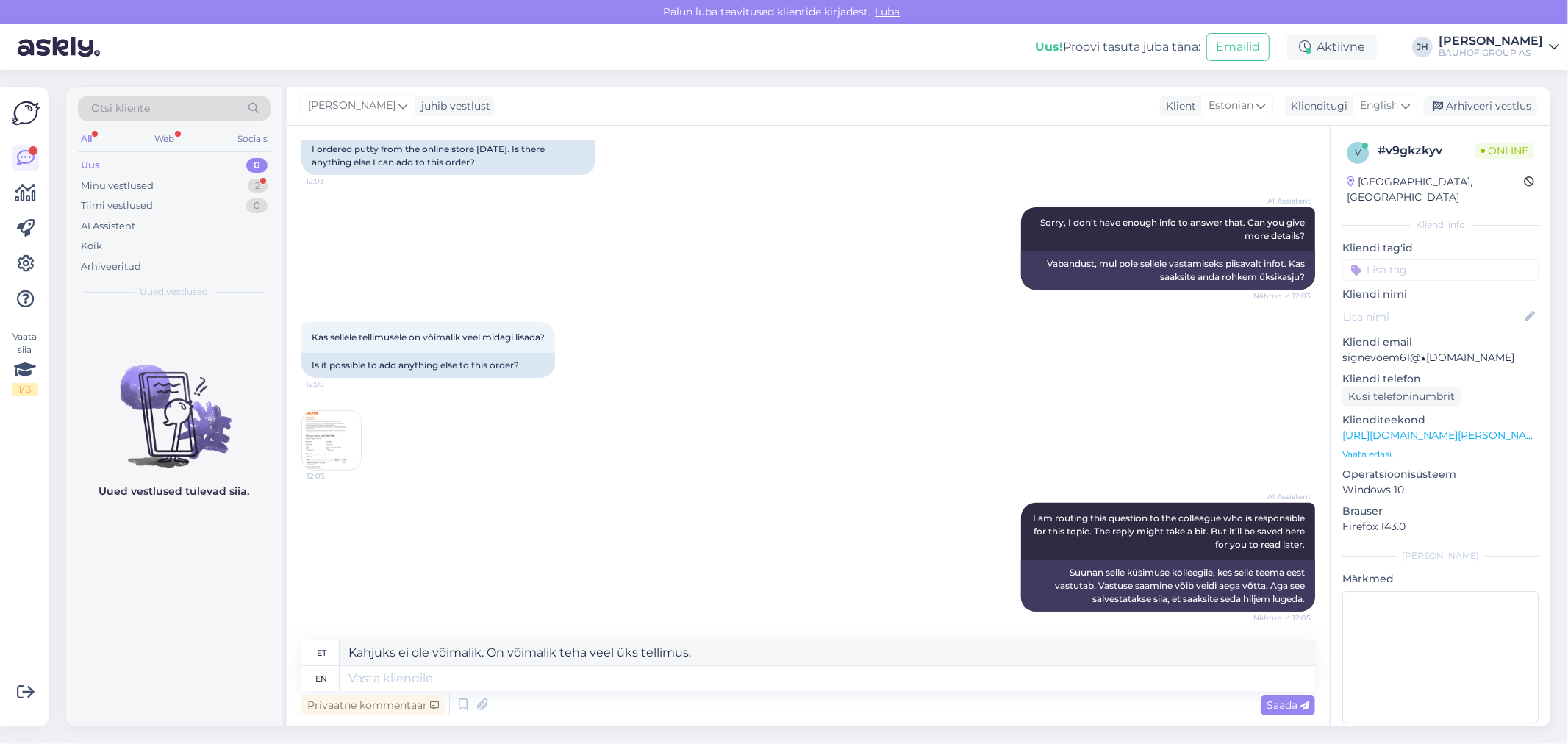
scroll to position [282, 0]
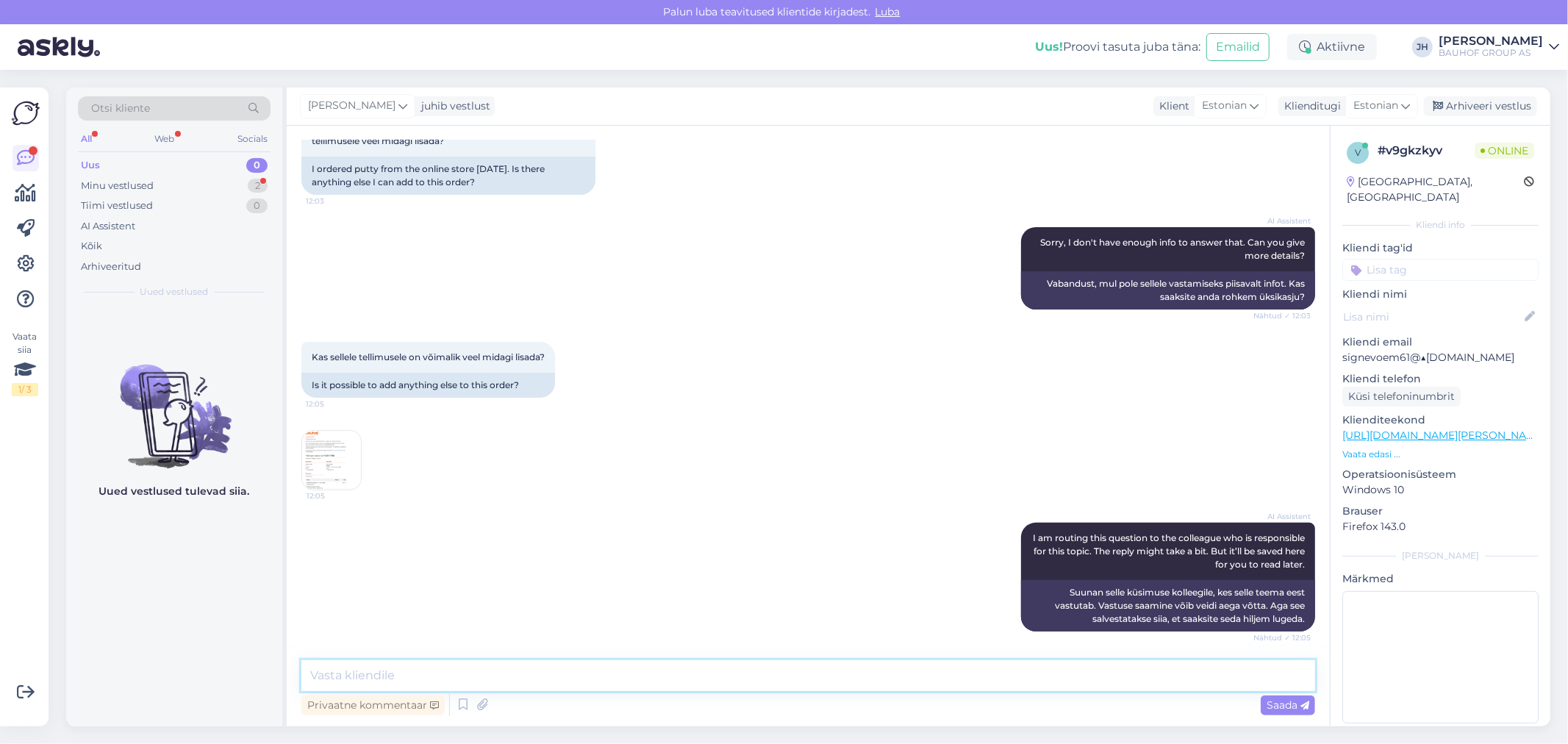
click at [384, 673] on textarea at bounding box center [808, 675] width 1013 height 31
paste textarea "Kahjuks ei ole võimalik. On võimalik teha veel üks tellimus."
type textarea "Kahjuks ei ole võimalik. On võimalik teha veel üks tellimus."
click at [1281, 705] on span "Saada" at bounding box center [1287, 705] width 43 height 14
